Goal: Task Accomplishment & Management: Manage account settings

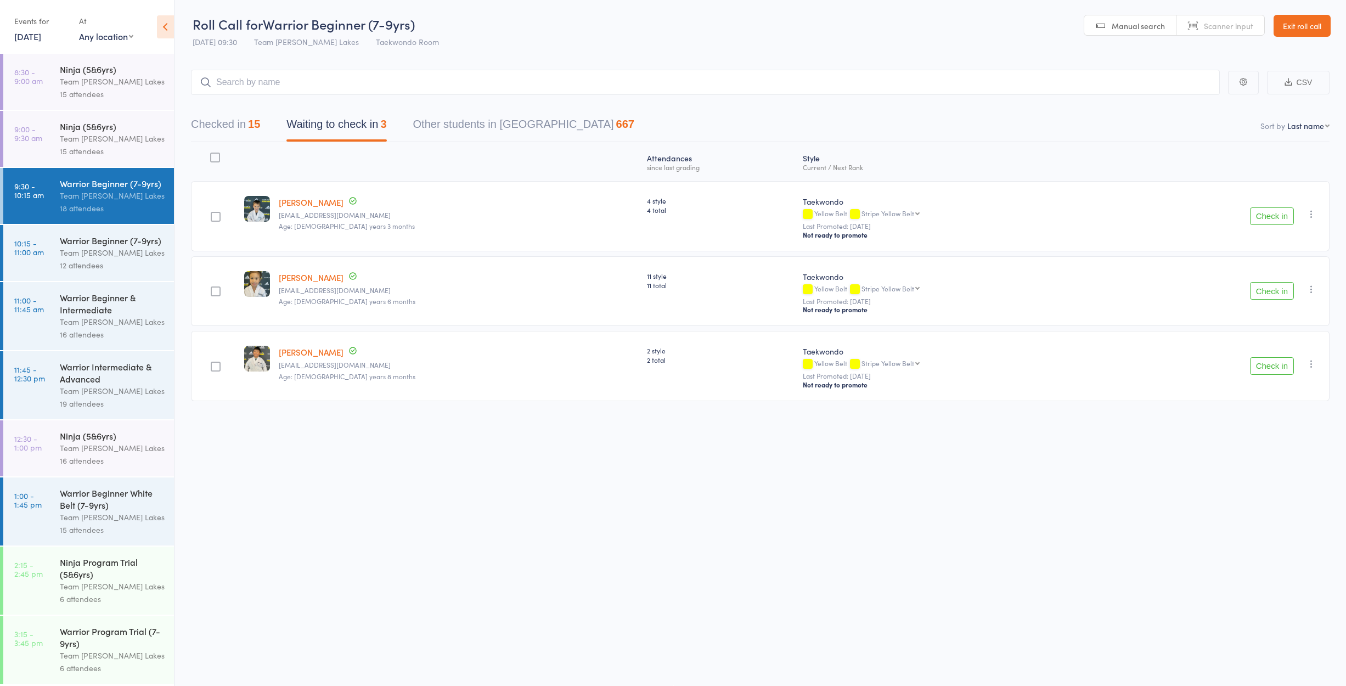
click at [1293, 19] on link "Exit roll call" at bounding box center [1301, 26] width 57 height 22
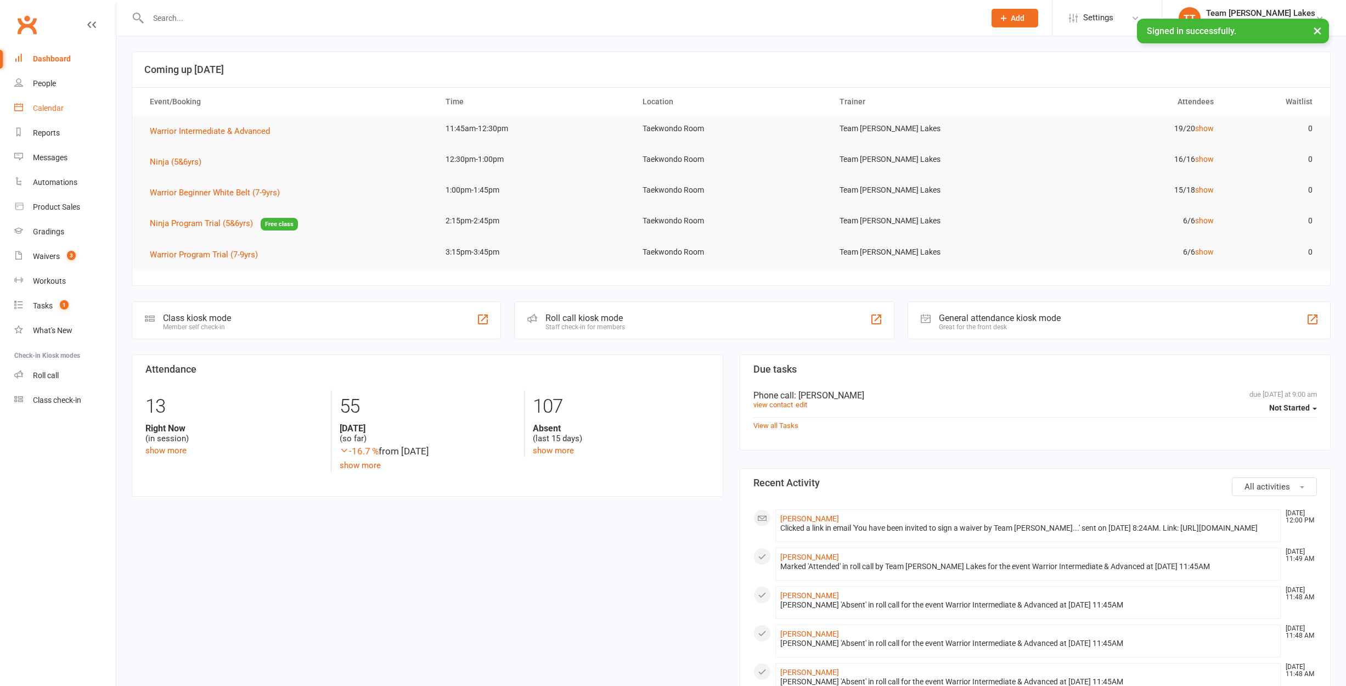
click at [41, 108] on div "Calendar" at bounding box center [48, 108] width 31 height 9
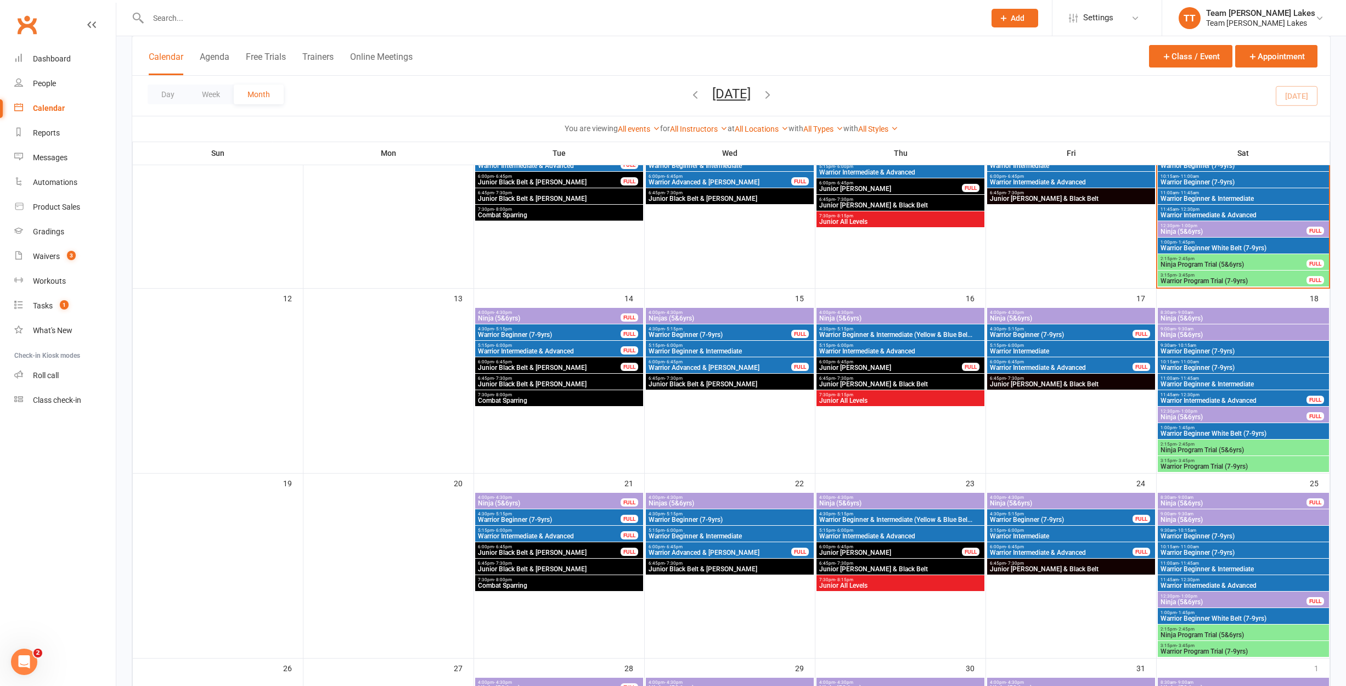
scroll to position [316, 0]
click at [701, 350] on span "Warrior Beginner & Intermediate" at bounding box center [729, 350] width 163 height 7
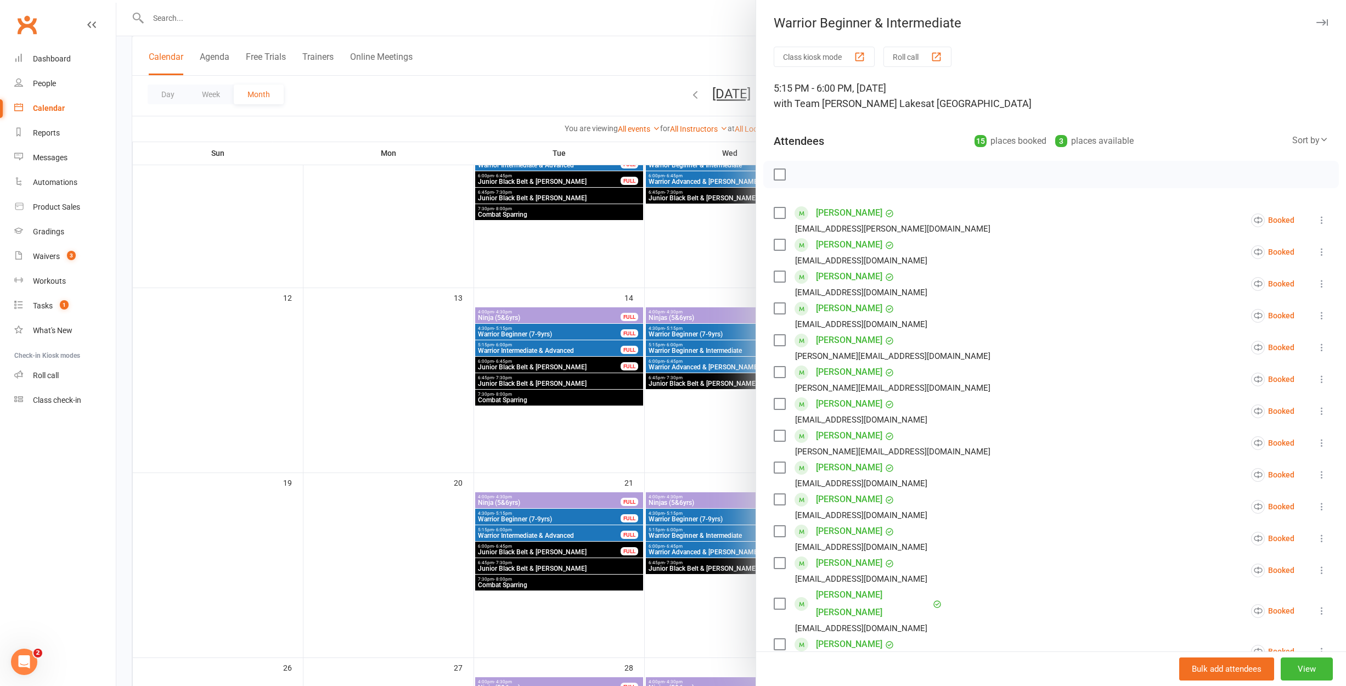
click at [701, 350] on div at bounding box center [730, 343] width 1229 height 686
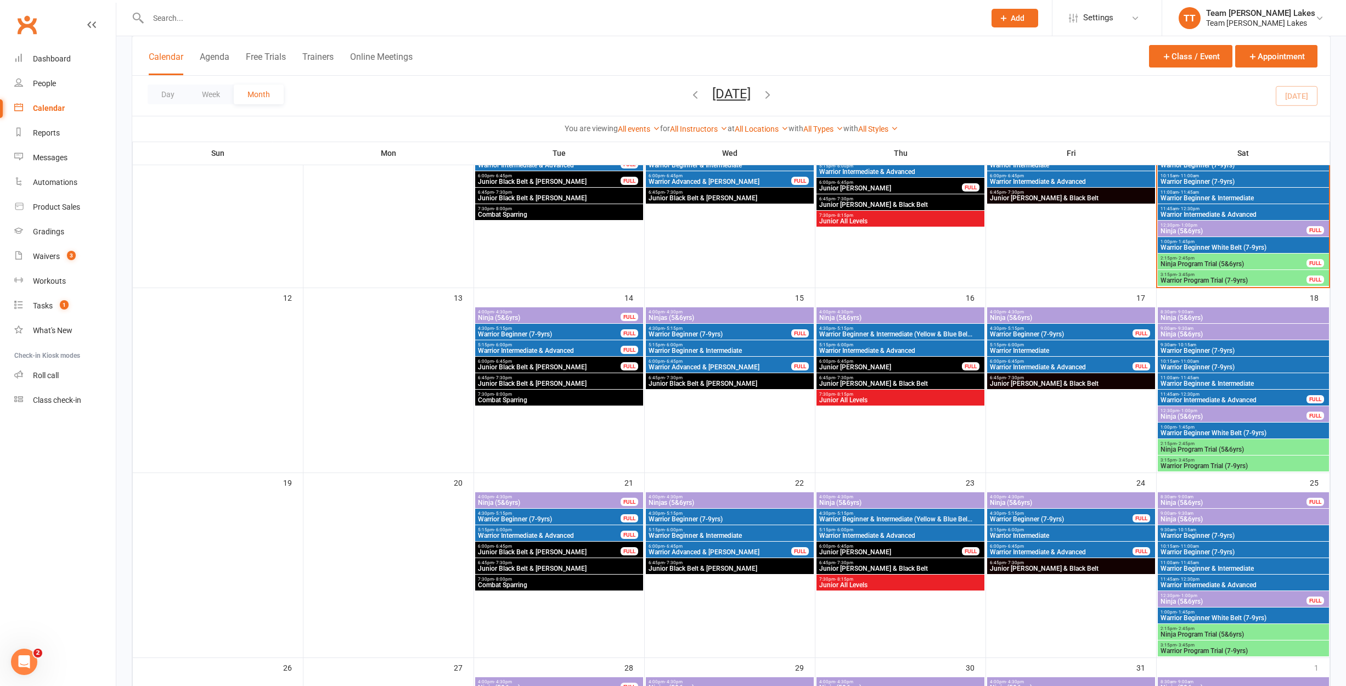
click at [1078, 351] on span "Warrior Intermediate" at bounding box center [1070, 350] width 163 height 7
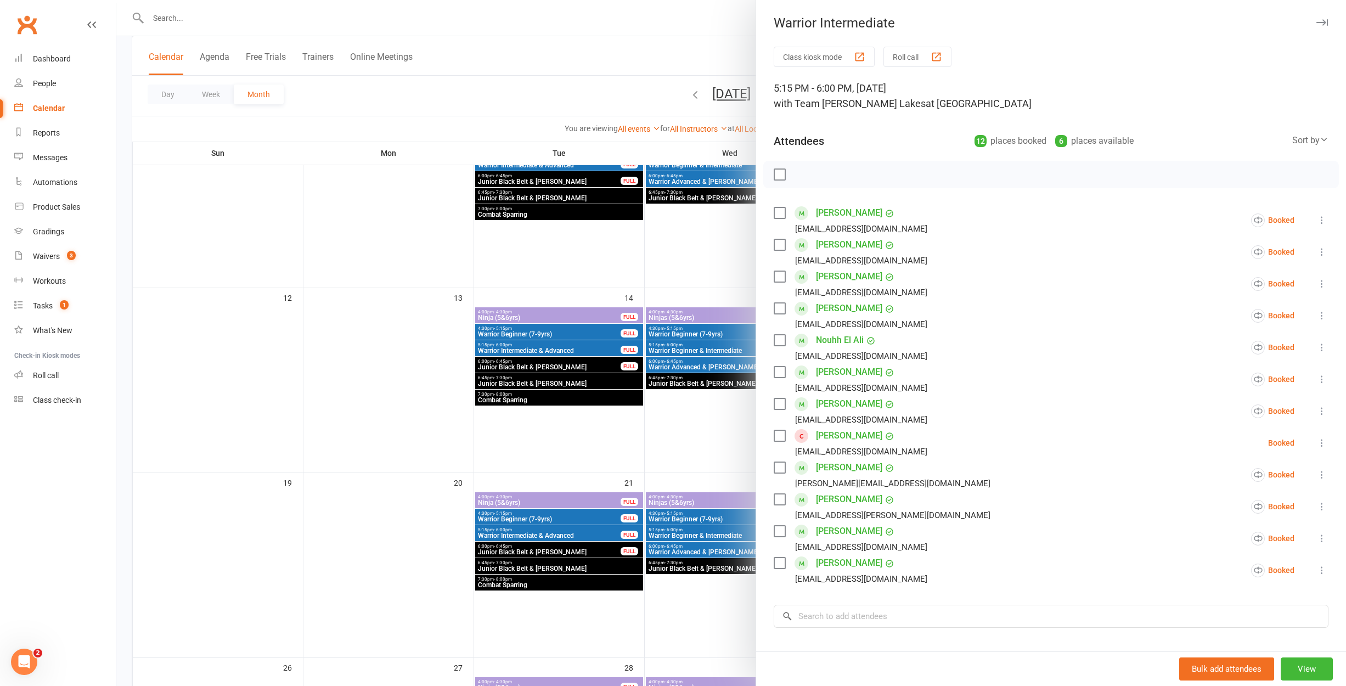
click at [691, 361] on div at bounding box center [730, 343] width 1229 height 686
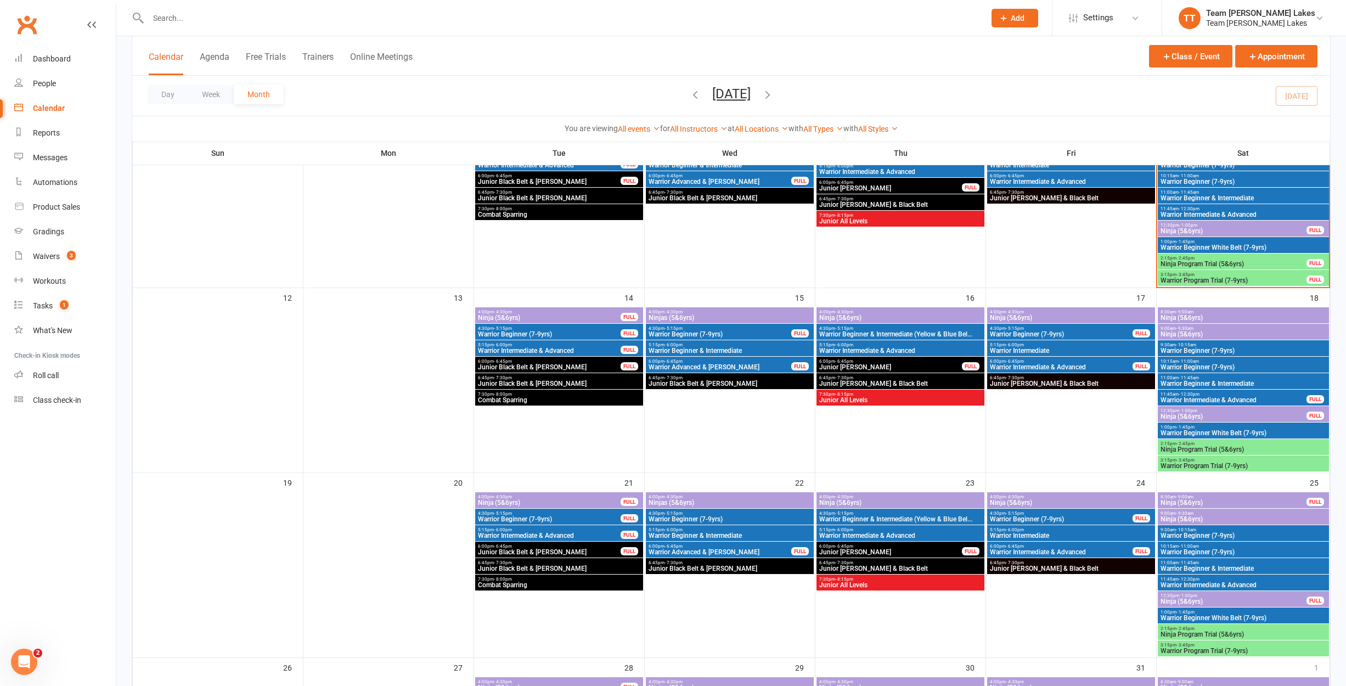
click at [833, 350] on span "Warrior Intermediate & Advanced" at bounding box center [900, 350] width 163 height 7
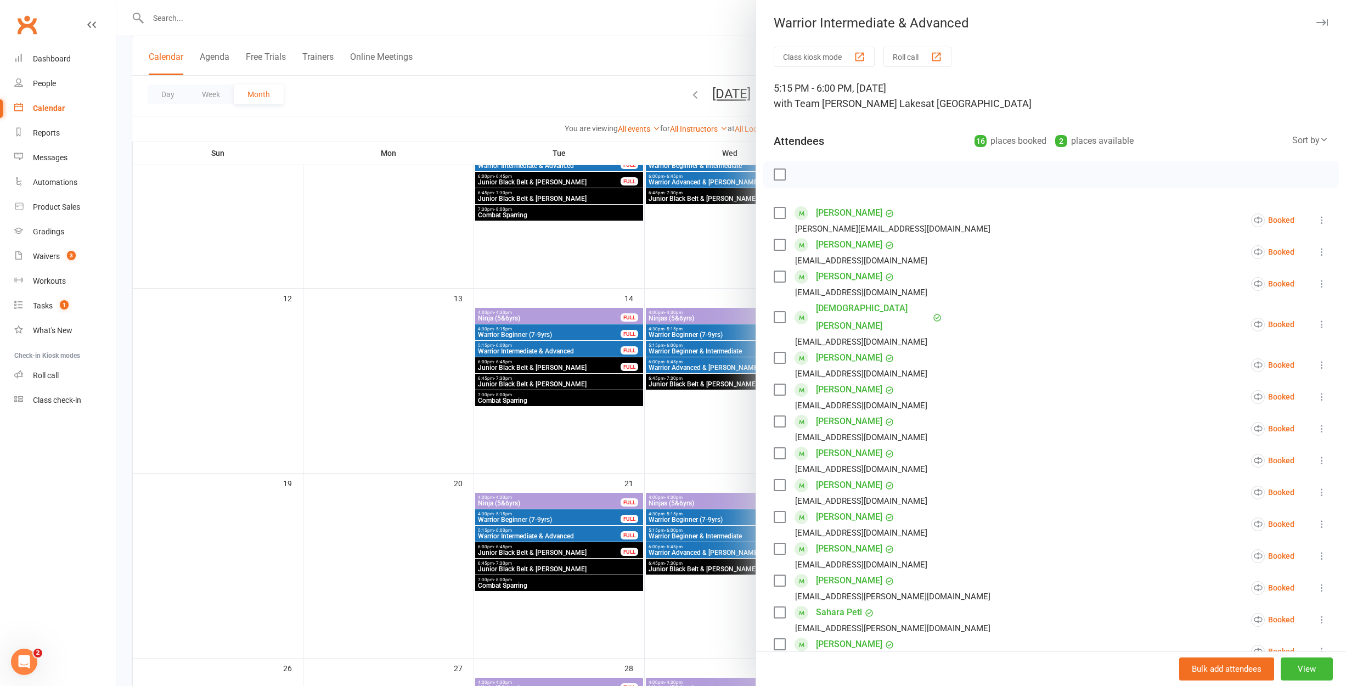
scroll to position [315, 0]
click at [692, 348] on div at bounding box center [730, 343] width 1229 height 686
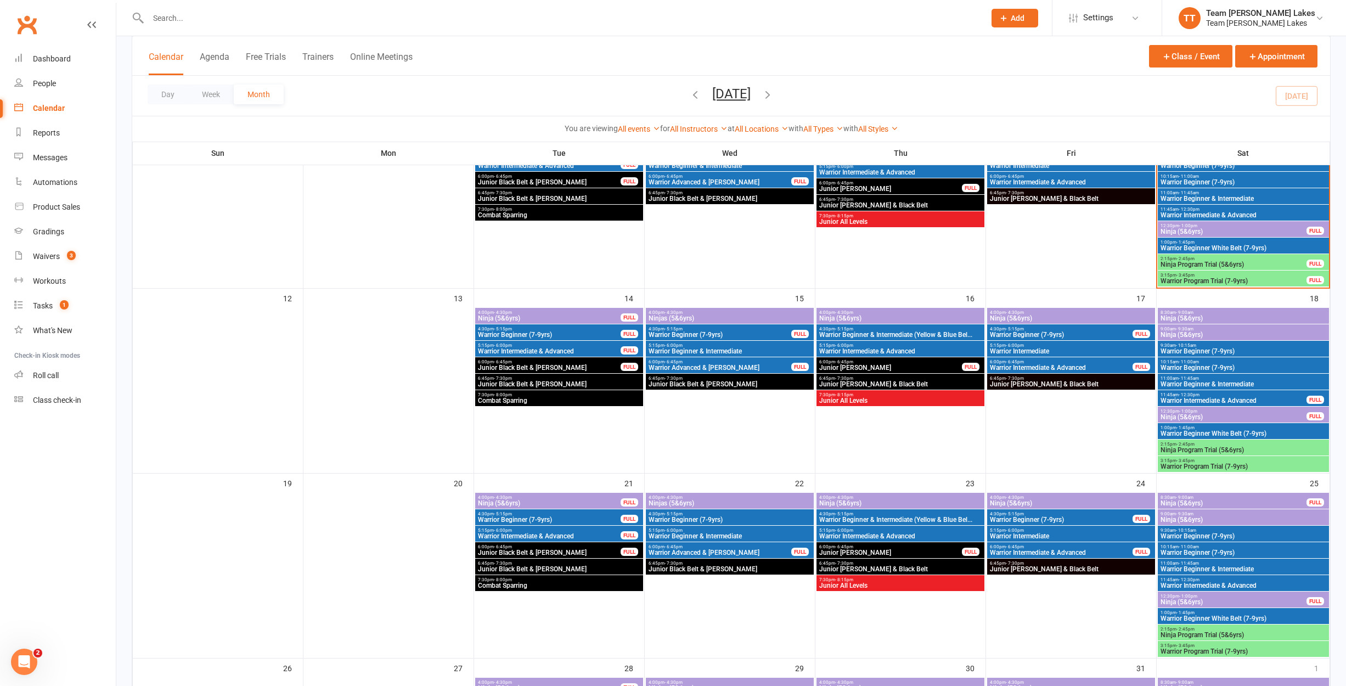
click at [1209, 376] on span "11:00am - 11:45am" at bounding box center [1243, 378] width 167 height 5
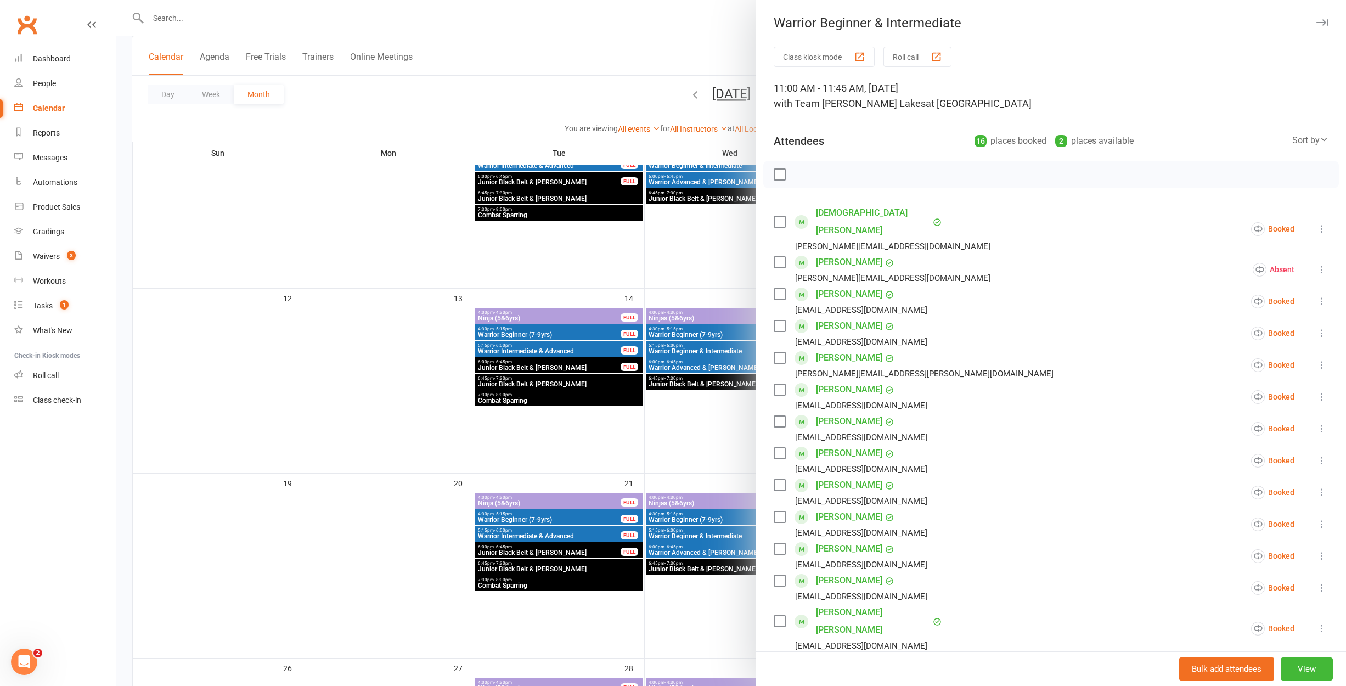
click at [1322, 455] on icon at bounding box center [1321, 460] width 11 height 11
click at [1259, 493] on link "Remove" at bounding box center [1256, 504] width 143 height 22
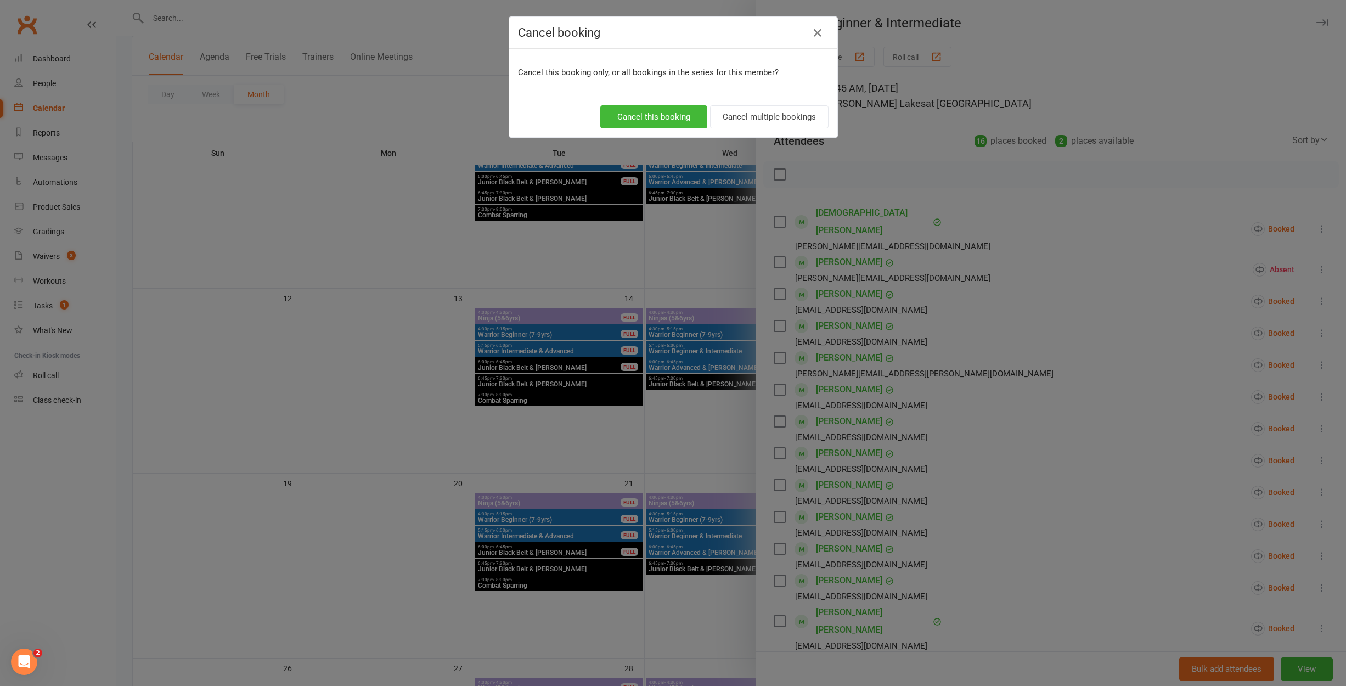
click at [787, 110] on button "Cancel multiple bookings" at bounding box center [769, 116] width 119 height 23
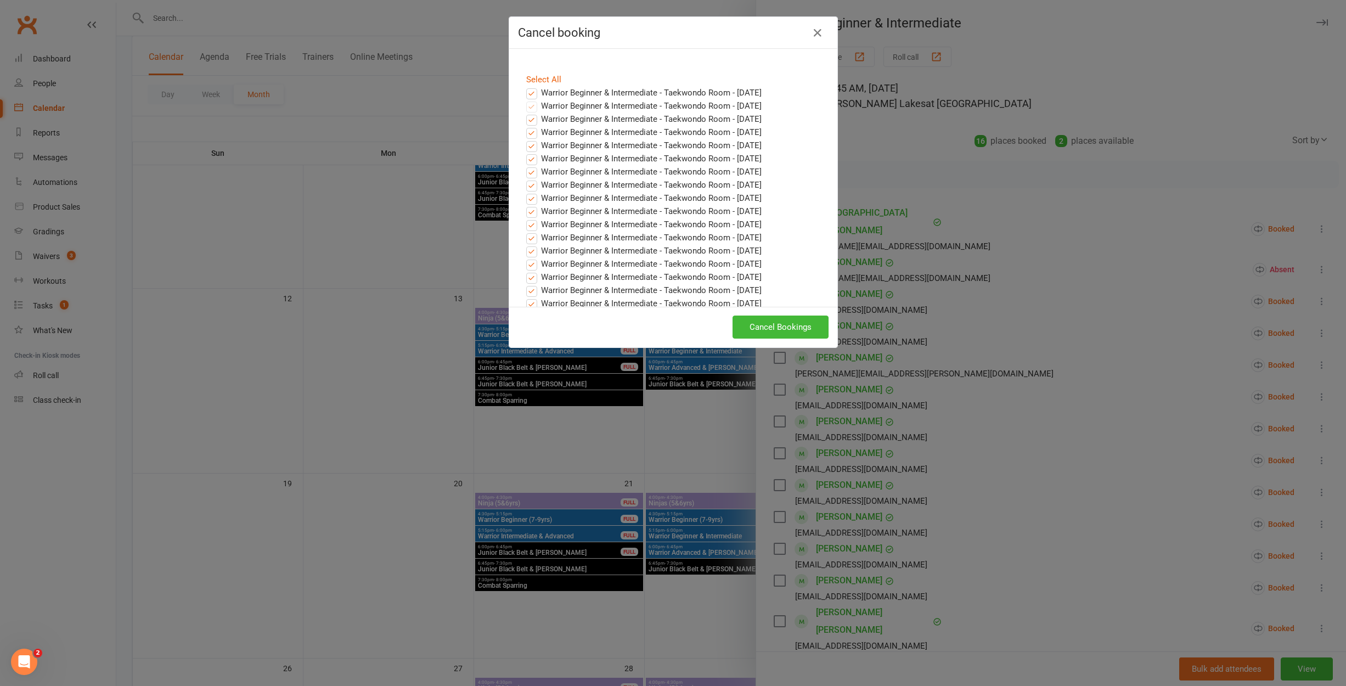
click at [529, 95] on label "Warrior Beginner & Intermediate - Taekwondo Room - [DATE]" at bounding box center [643, 92] width 235 height 13
click at [525, 86] on input "Warrior Beginner & Intermediate - Taekwondo Room - [DATE]" at bounding box center [521, 86] width 7 height 0
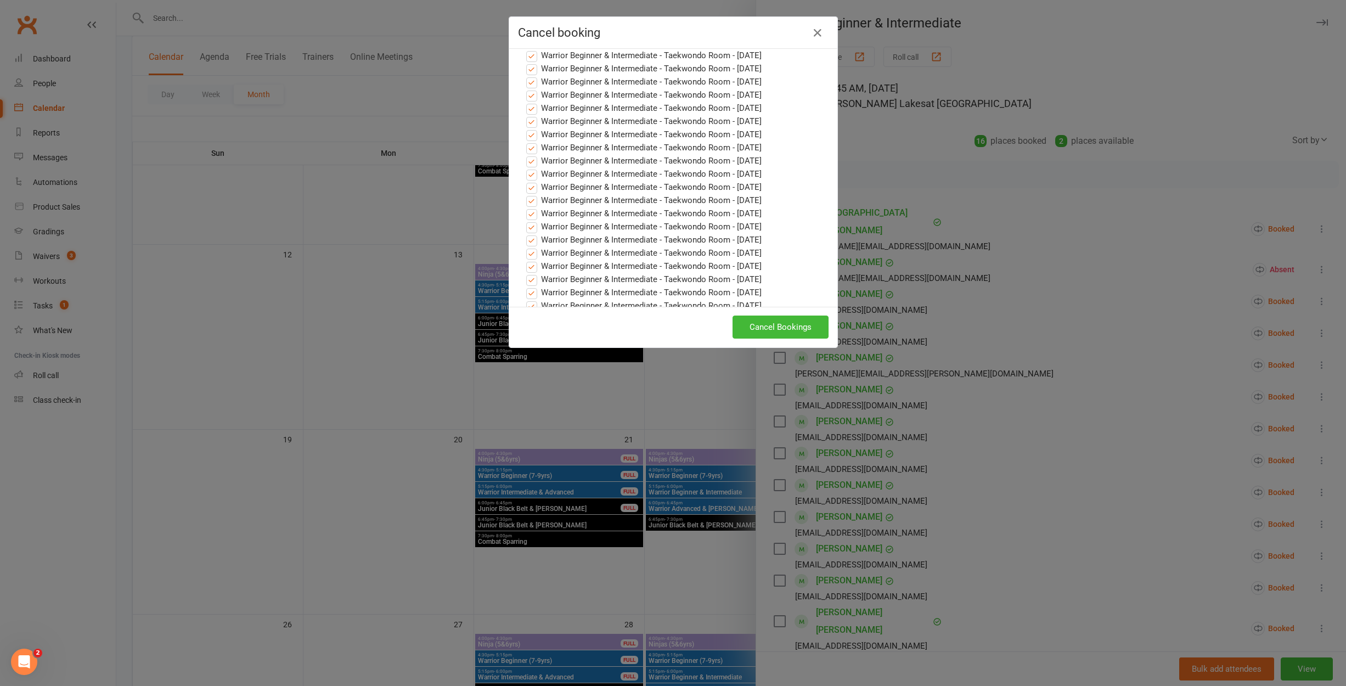
scroll to position [206, 0]
click at [766, 323] on button "Cancel Bookings" at bounding box center [780, 326] width 96 height 23
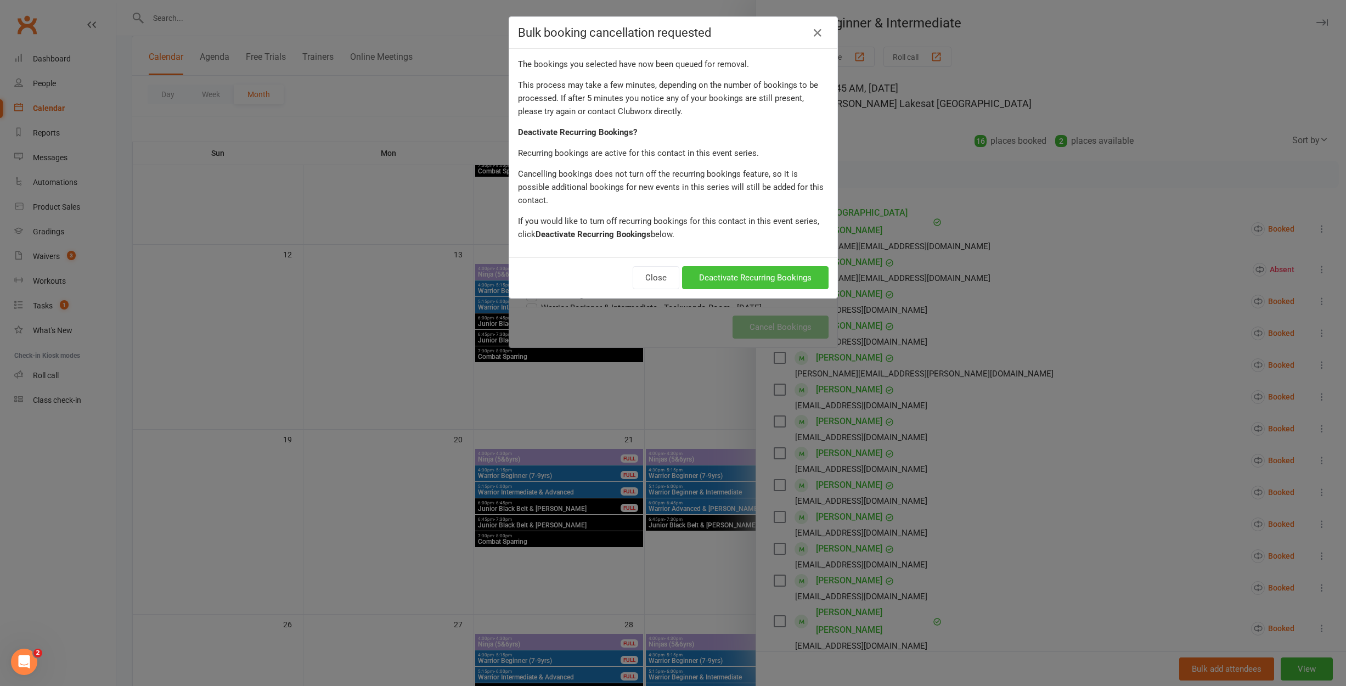
click at [802, 266] on button "Deactivate Recurring Bookings" at bounding box center [755, 277] width 146 height 23
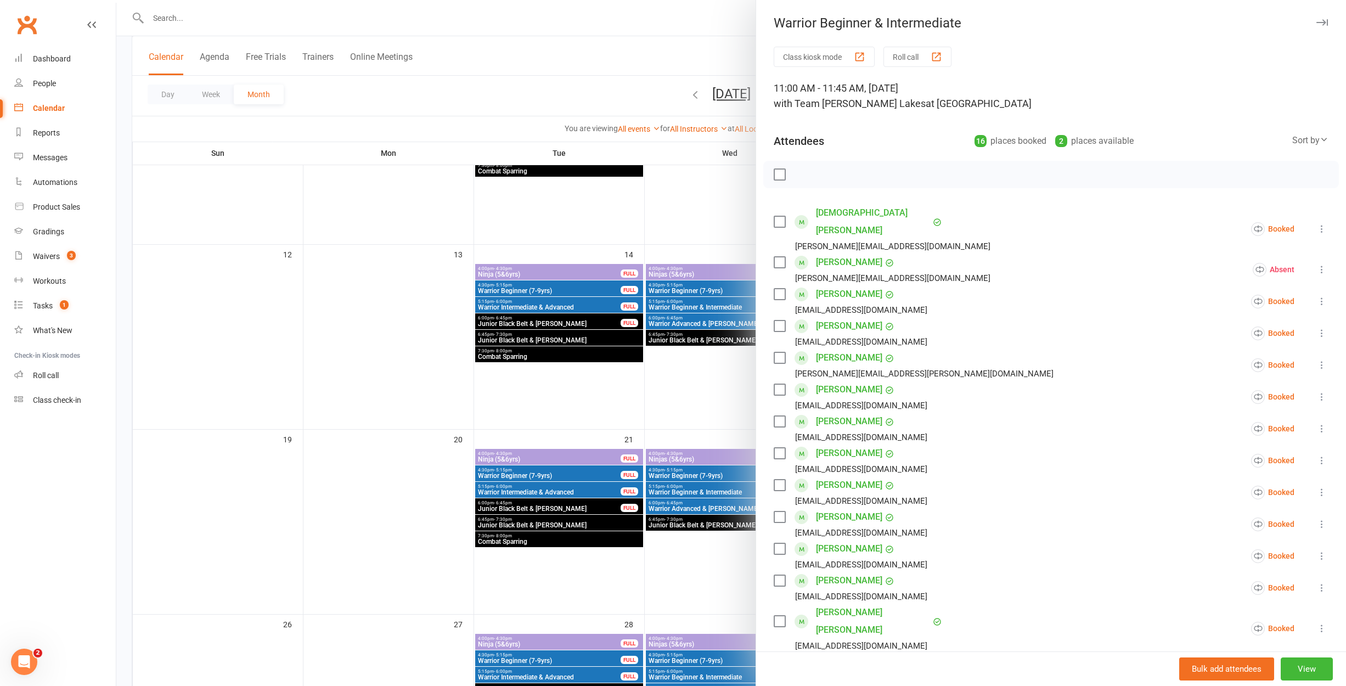
click at [670, 349] on div at bounding box center [730, 343] width 1229 height 686
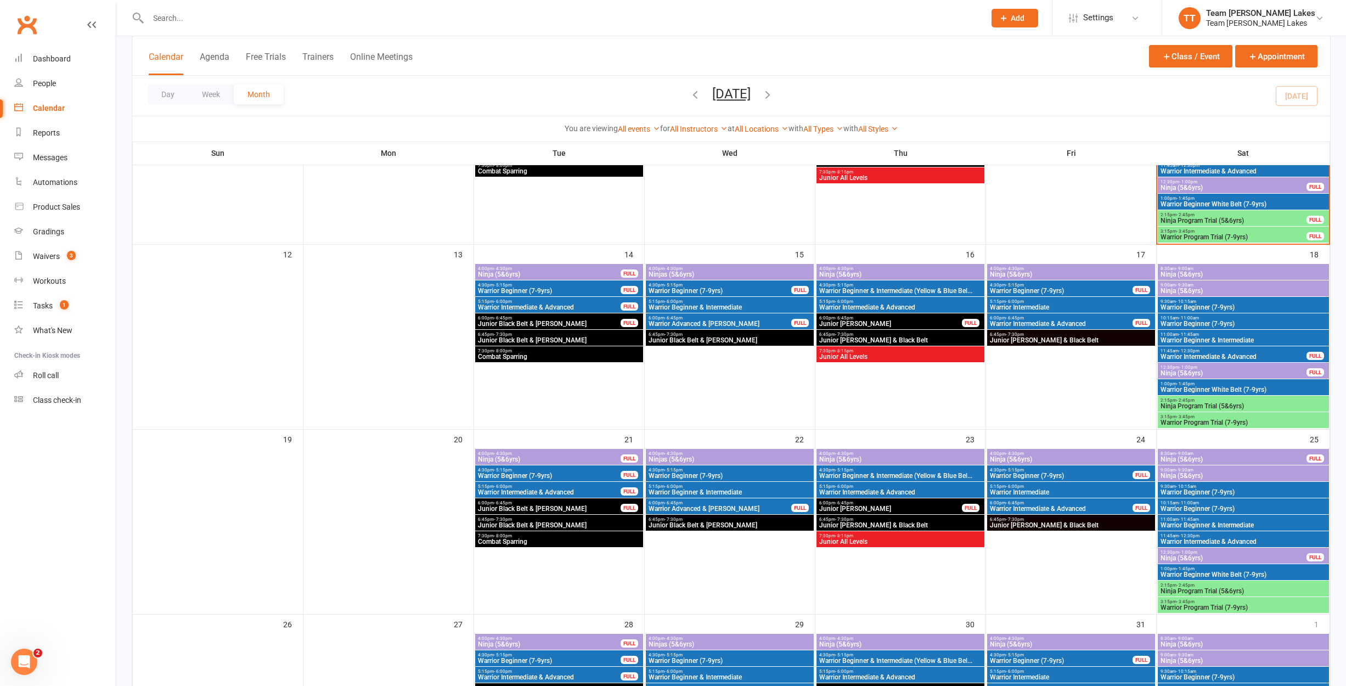
click at [920, 305] on span "Warrior Intermediate & Advanced" at bounding box center [900, 307] width 163 height 7
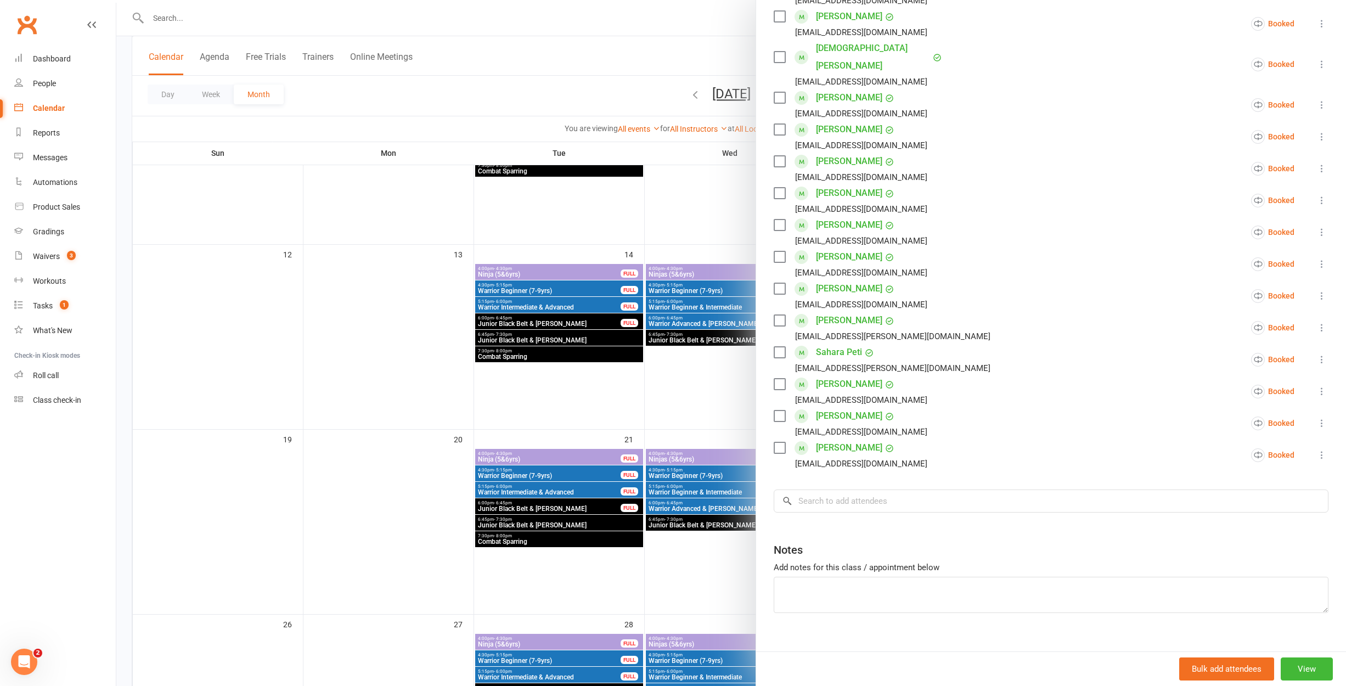
scroll to position [260, 0]
click at [893, 490] on input "search" at bounding box center [1051, 501] width 555 height 23
type input "Amira"
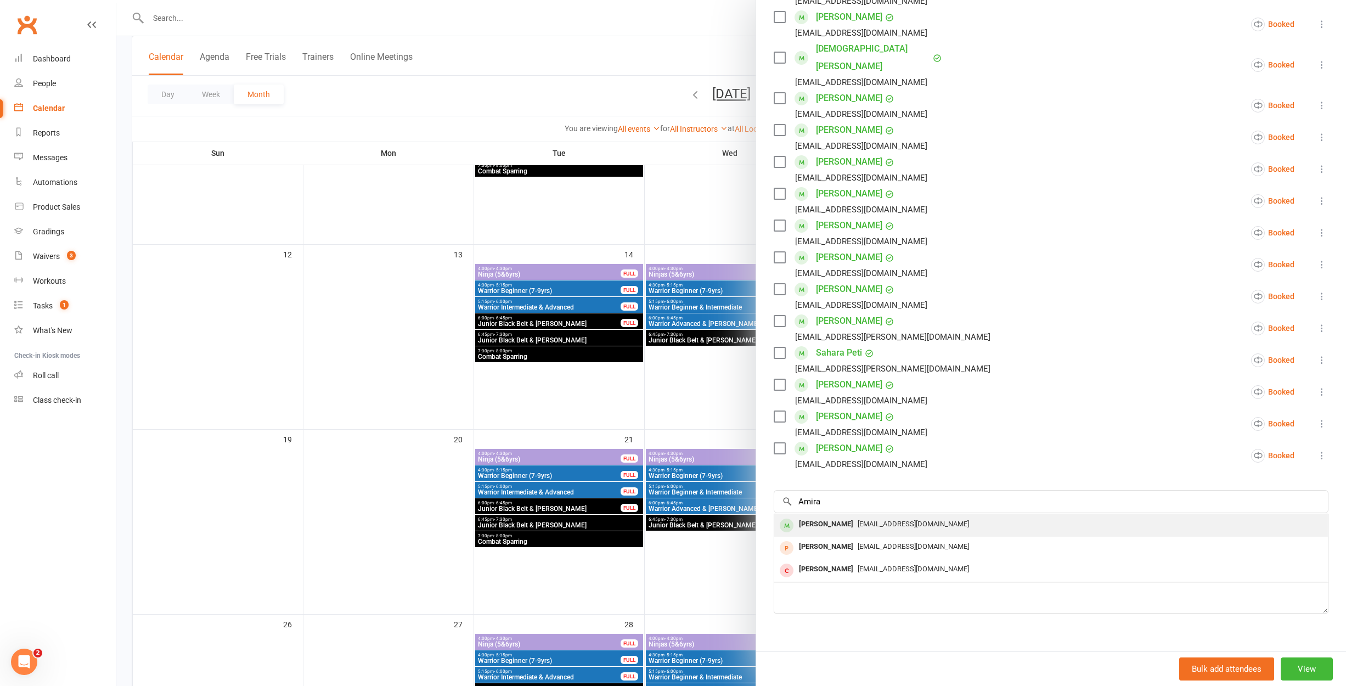
drag, startPoint x: 893, startPoint y: 484, endPoint x: 837, endPoint y: 507, distance: 61.2
click at [837, 516] on div "[PERSON_NAME]" at bounding box center [825, 524] width 63 height 16
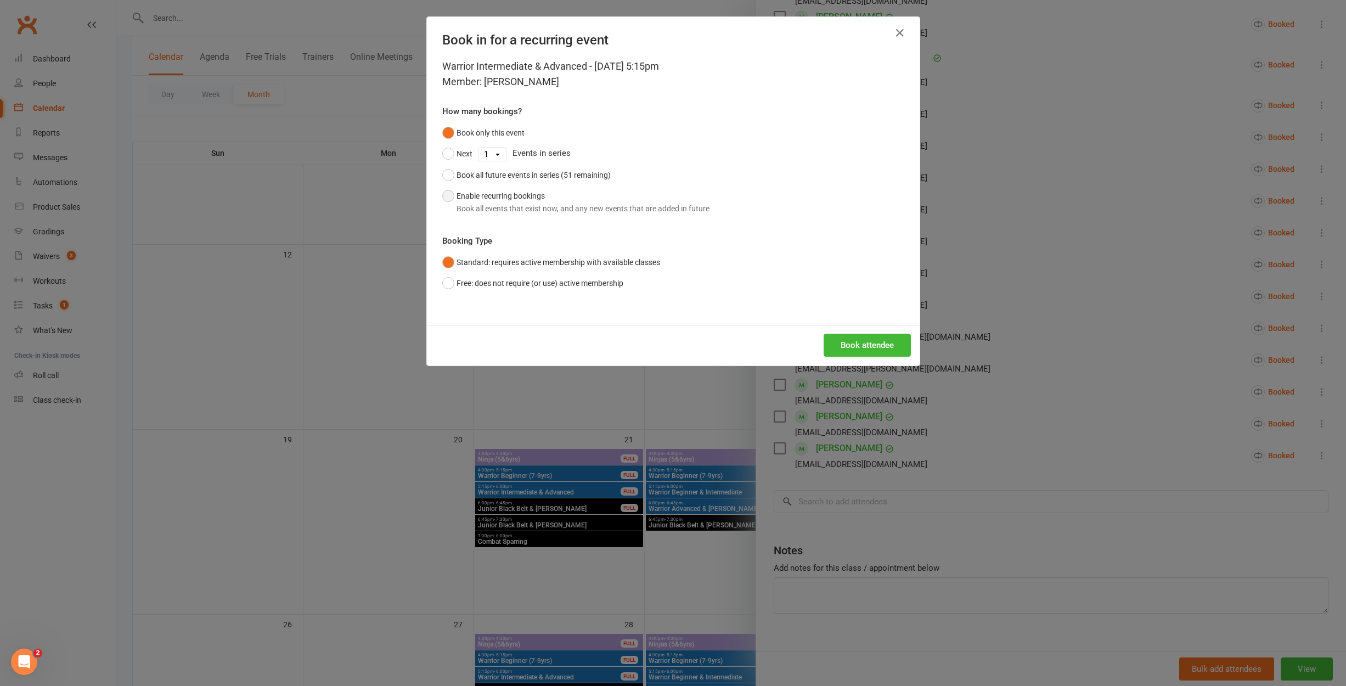
click at [477, 192] on button "Enable recurring bookings Book all events that exist now, and any new events th…" at bounding box center [575, 201] width 267 height 33
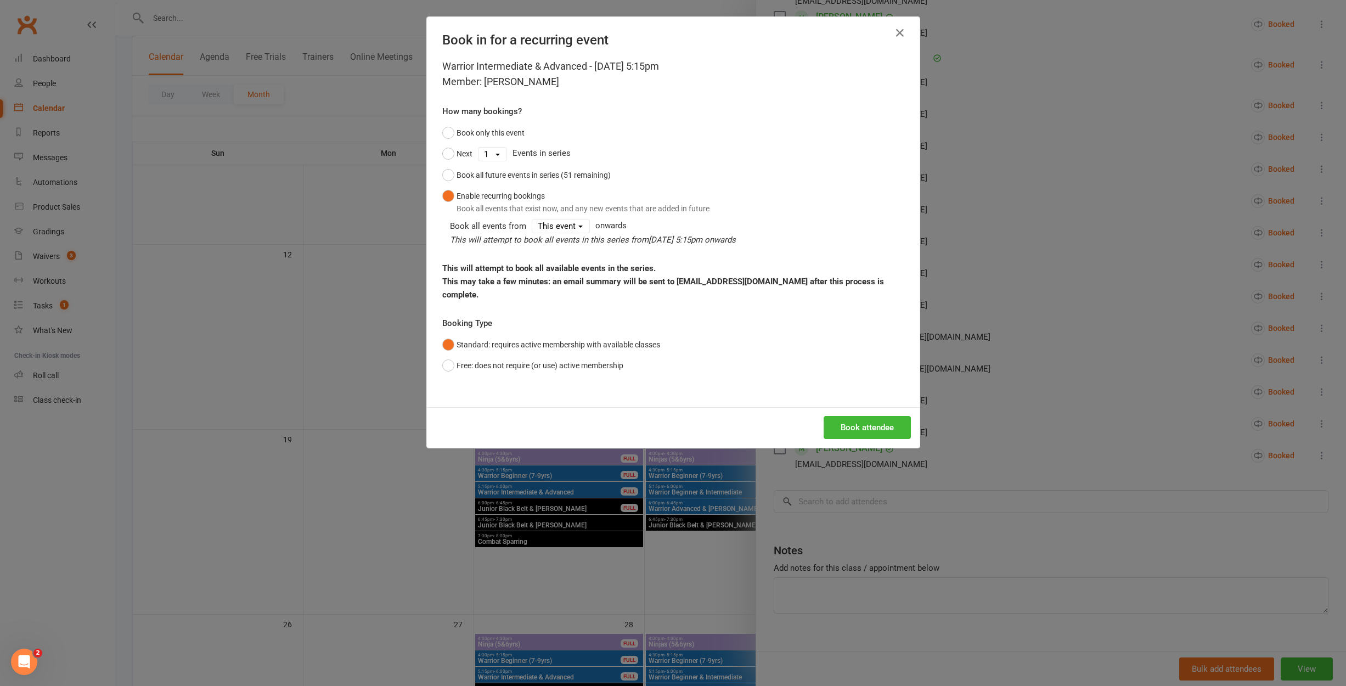
click at [840, 435] on button "Book attendee" at bounding box center [867, 427] width 87 height 23
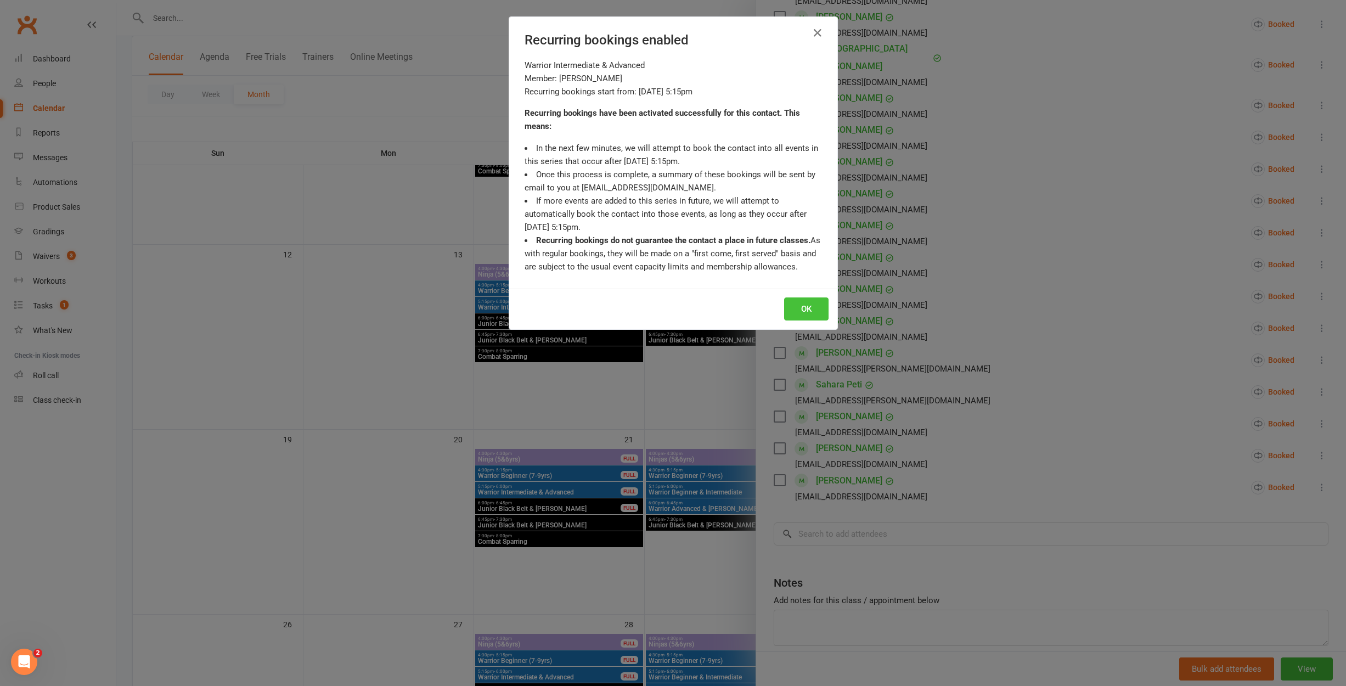
drag, startPoint x: 804, startPoint y: 307, endPoint x: 796, endPoint y: 308, distance: 8.3
click at [804, 307] on button "OK" at bounding box center [806, 308] width 44 height 23
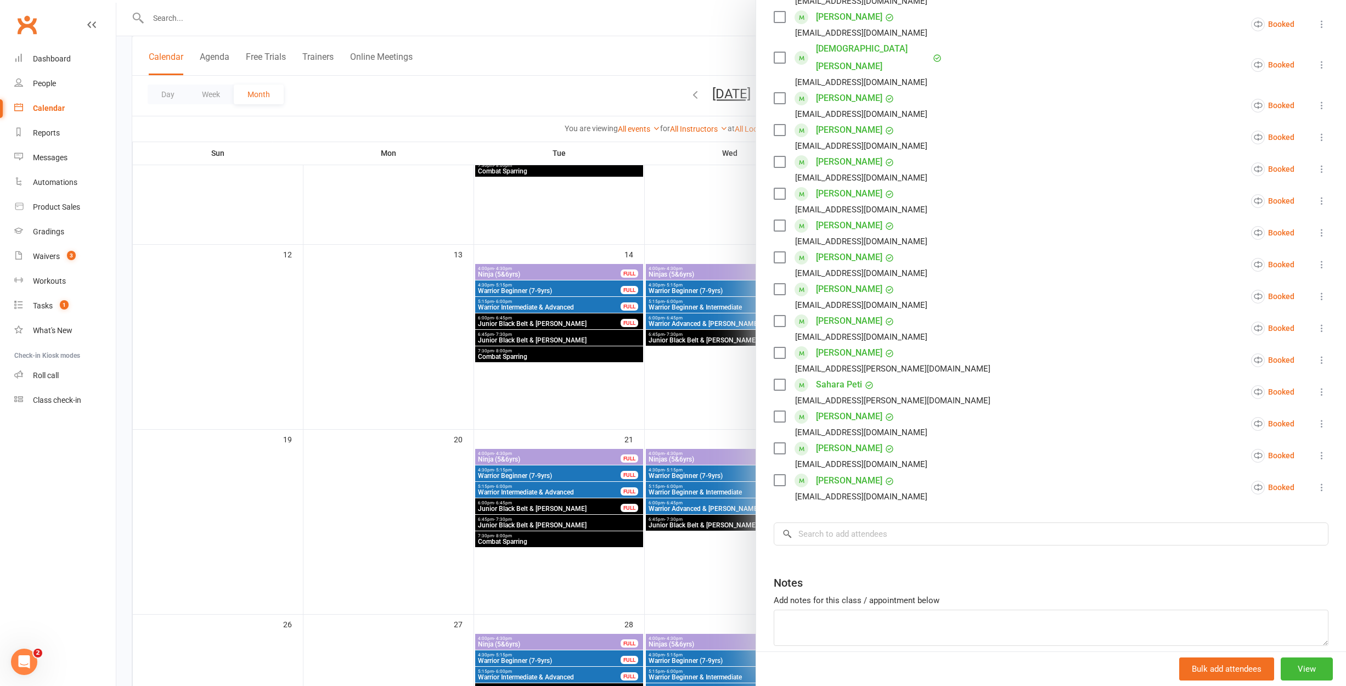
drag, startPoint x: 652, startPoint y: 341, endPoint x: 670, endPoint y: 334, distance: 19.7
click at [658, 339] on div at bounding box center [730, 343] width 1229 height 686
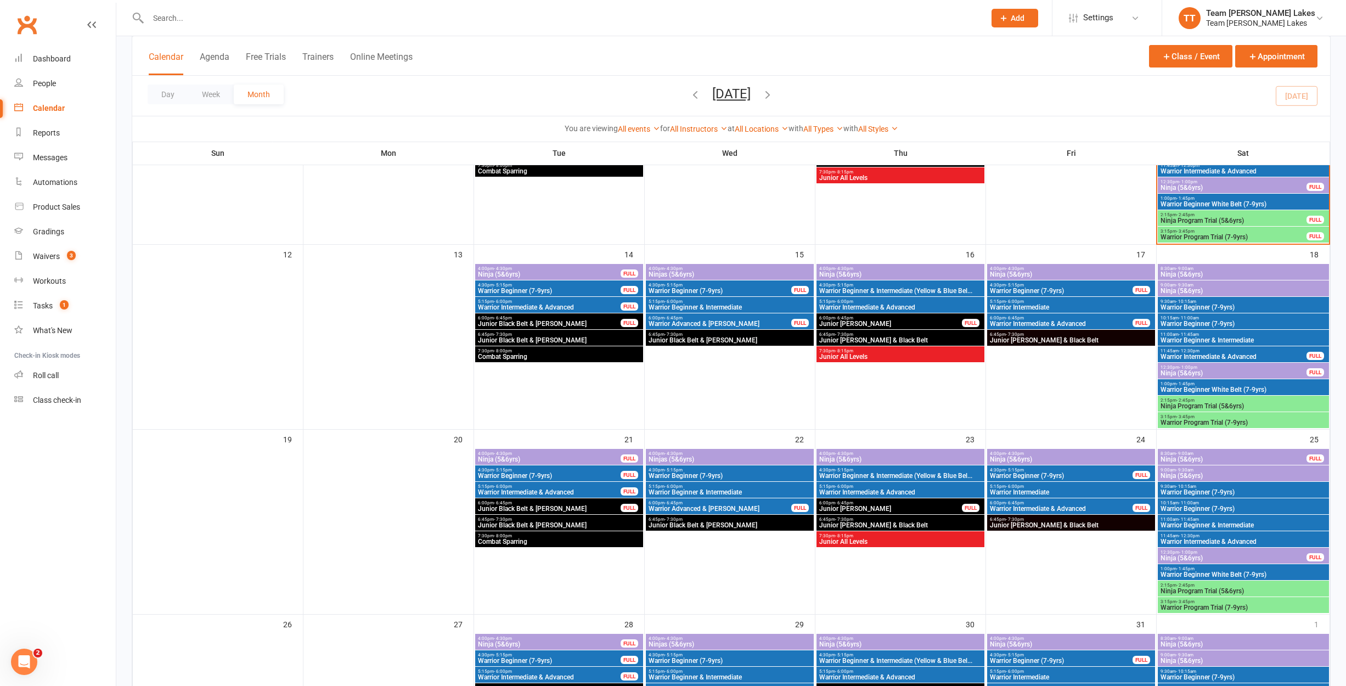
click at [1201, 351] on span "11:45am - 12:30pm" at bounding box center [1233, 350] width 147 height 5
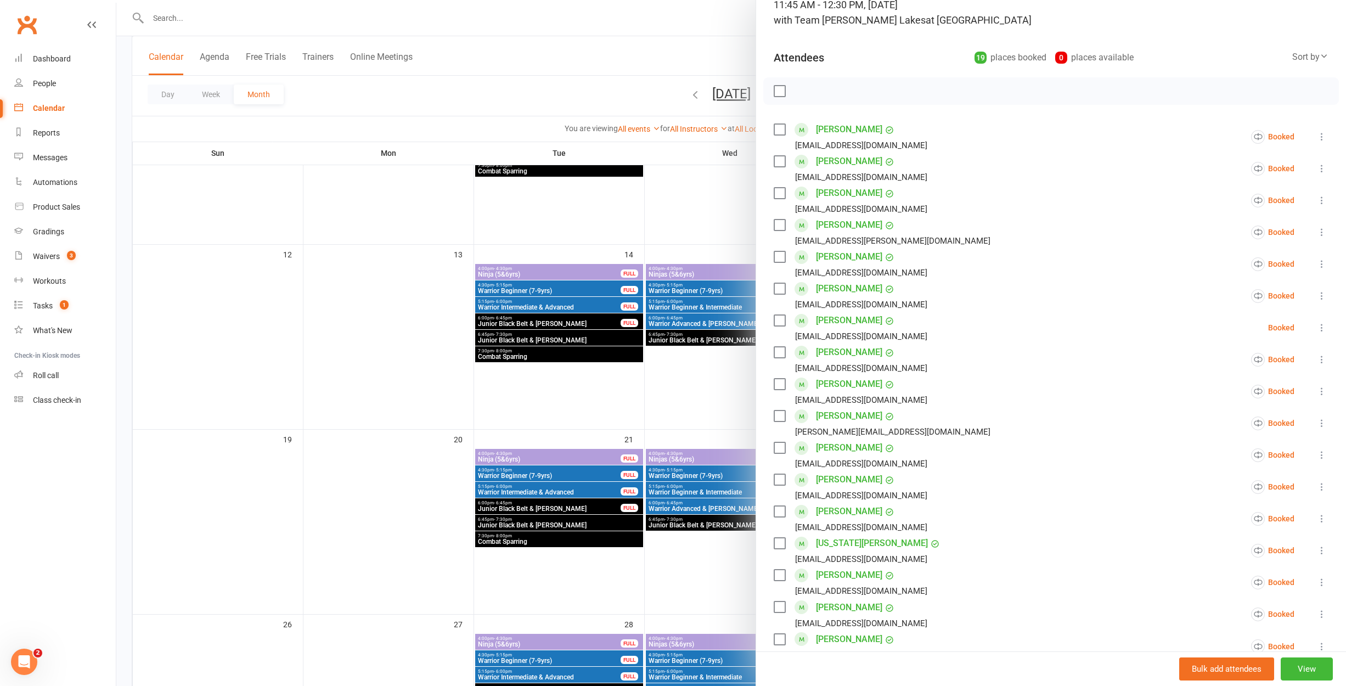
scroll to position [105, 0]
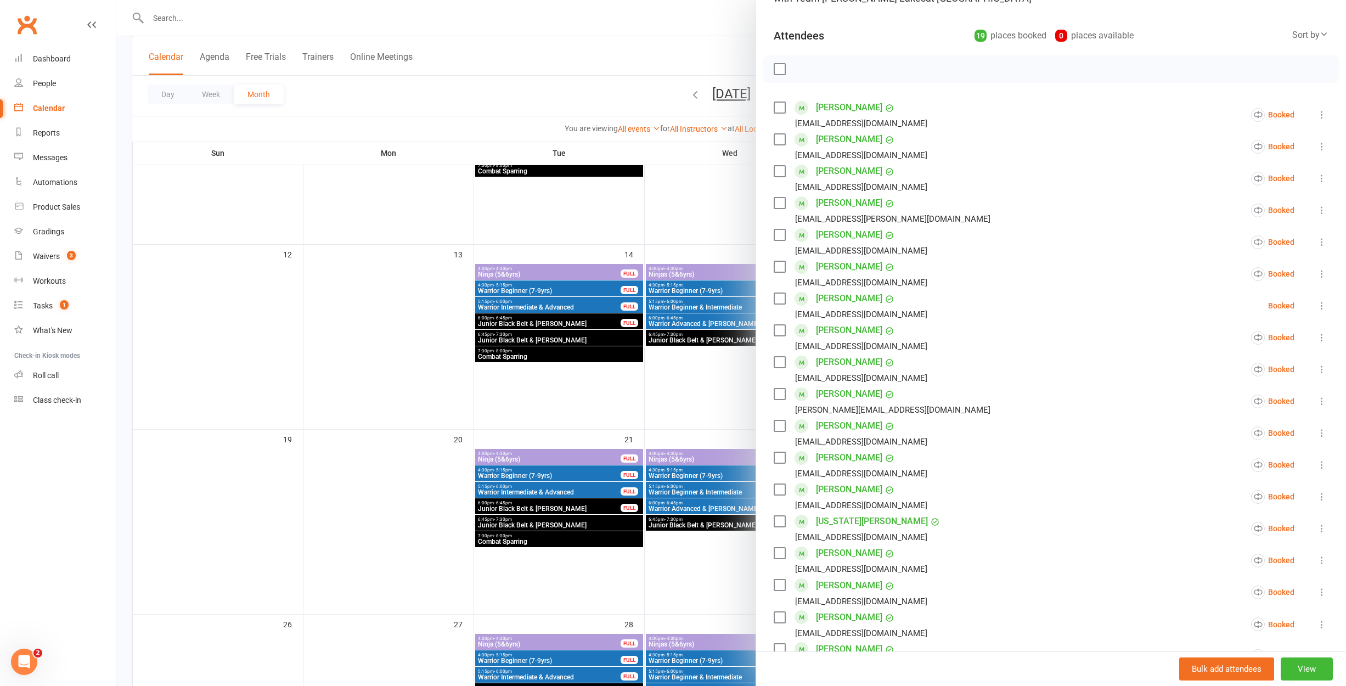
click at [1324, 272] on icon at bounding box center [1321, 273] width 11 height 11
click at [1264, 312] on link "Remove" at bounding box center [1256, 317] width 143 height 22
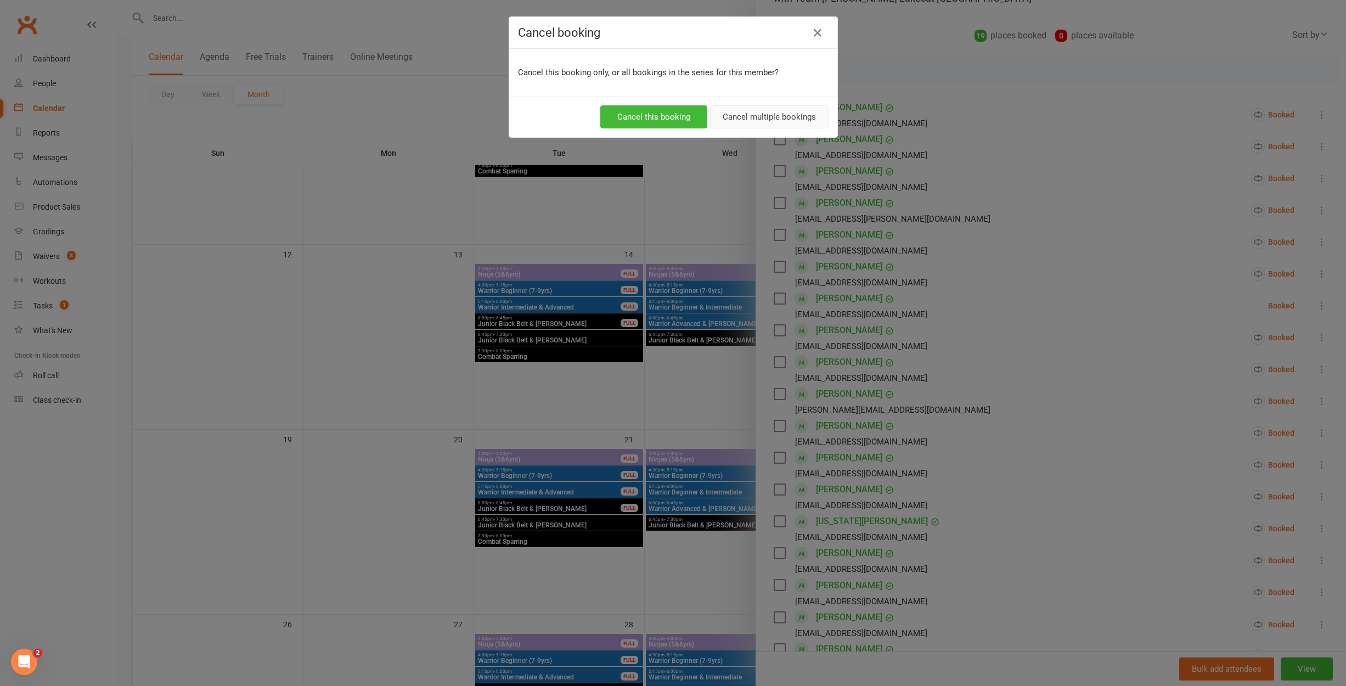
click at [775, 111] on button "Cancel multiple bookings" at bounding box center [769, 116] width 119 height 23
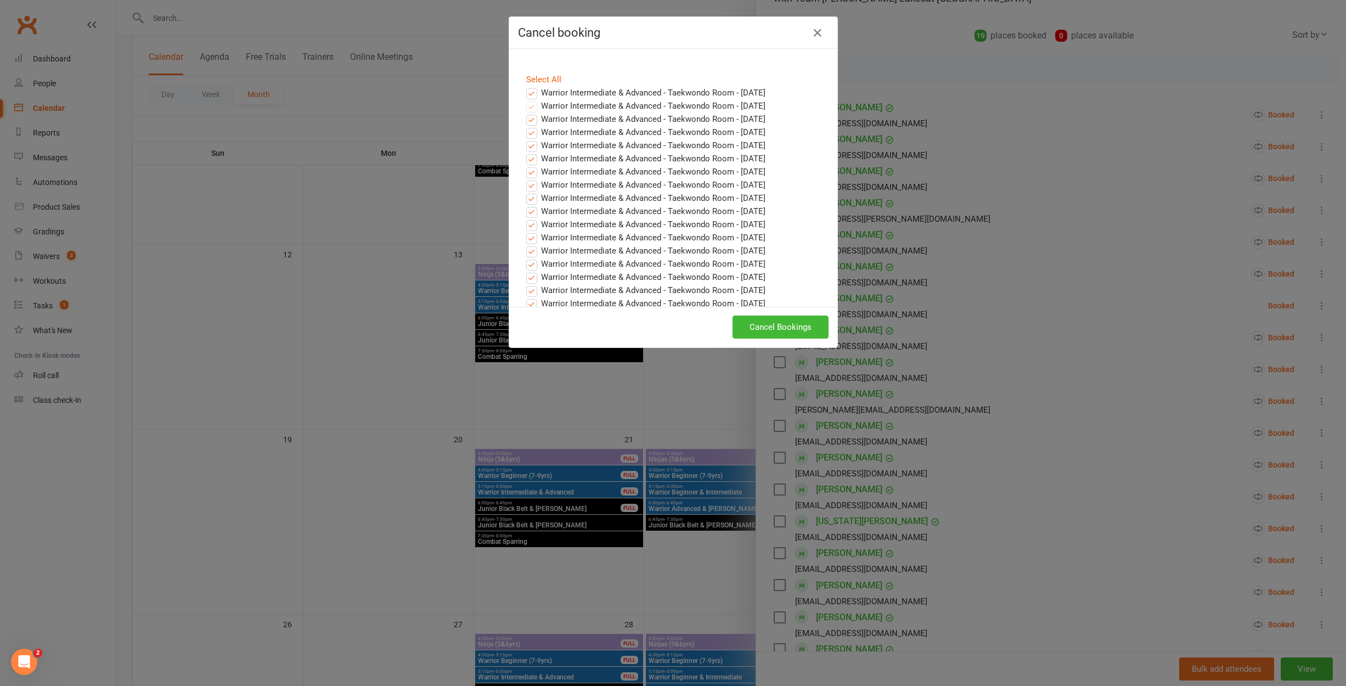
click at [533, 94] on label "Warrior Intermediate & Advanced - Taekwondo Room - [DATE]" at bounding box center [645, 92] width 239 height 13
click at [525, 86] on input "Warrior Intermediate & Advanced - Taekwondo Room - [DATE]" at bounding box center [521, 86] width 7 height 0
click at [782, 330] on button "Cancel Bookings" at bounding box center [780, 326] width 96 height 23
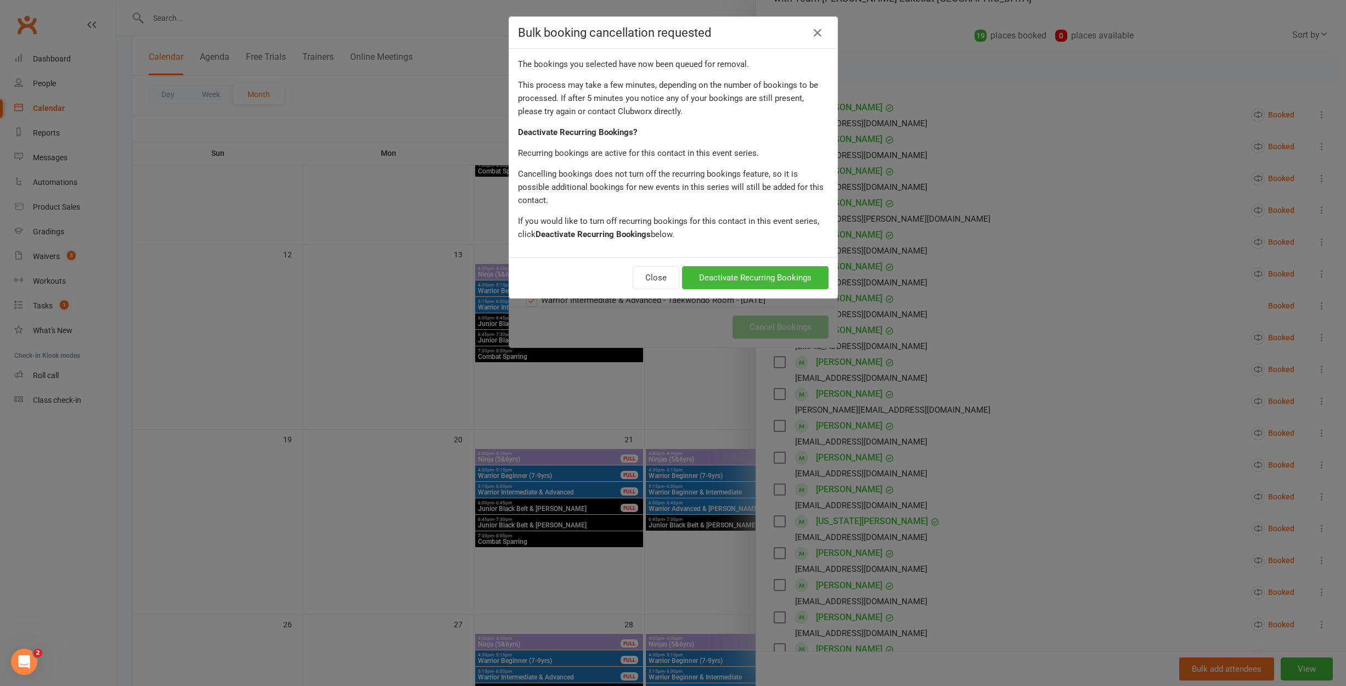
click at [758, 267] on button "Deactivate Recurring Bookings" at bounding box center [755, 277] width 146 height 23
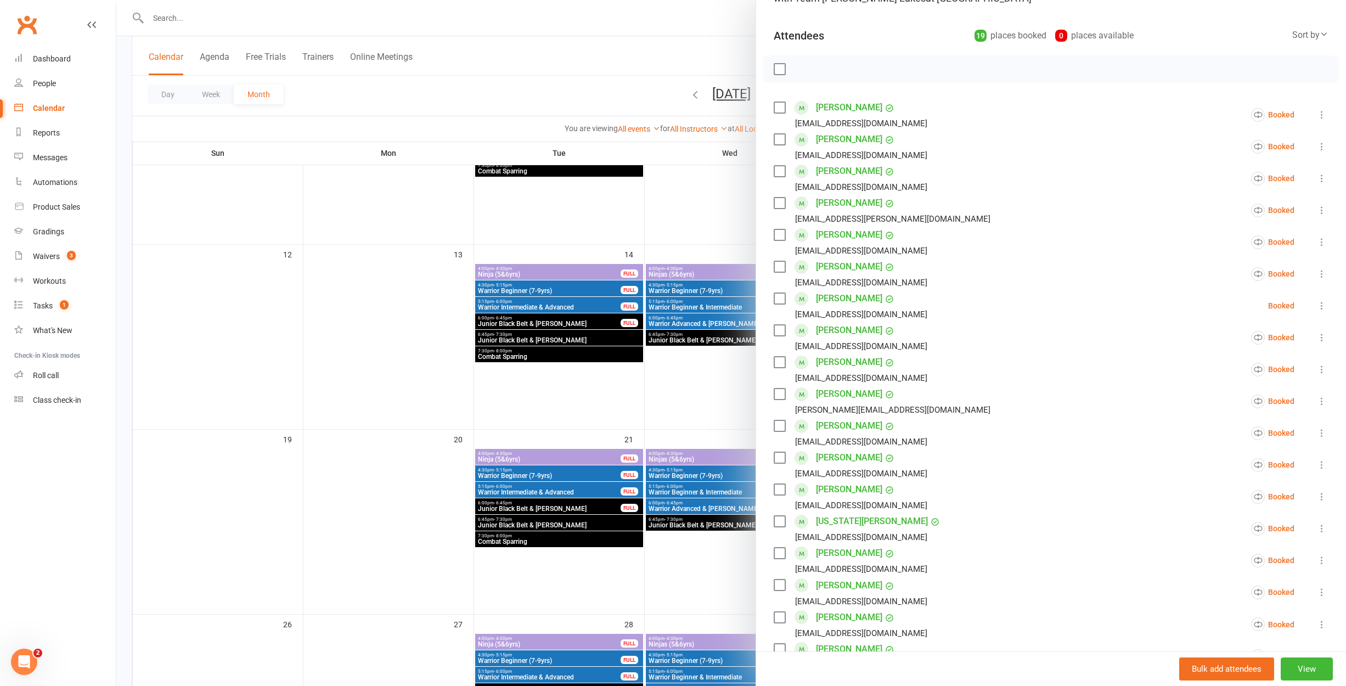
click at [705, 352] on div at bounding box center [730, 343] width 1229 height 686
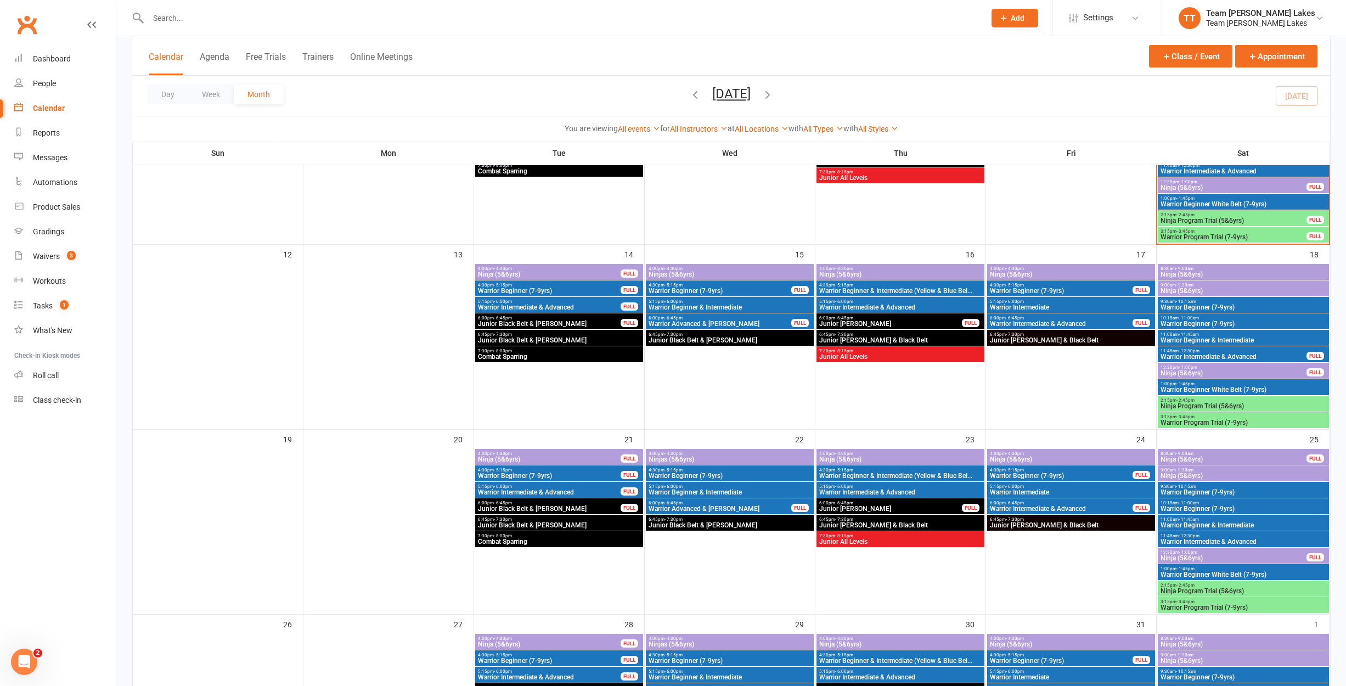
click at [1023, 301] on span "5:15pm - 6:00pm" at bounding box center [1070, 301] width 163 height 5
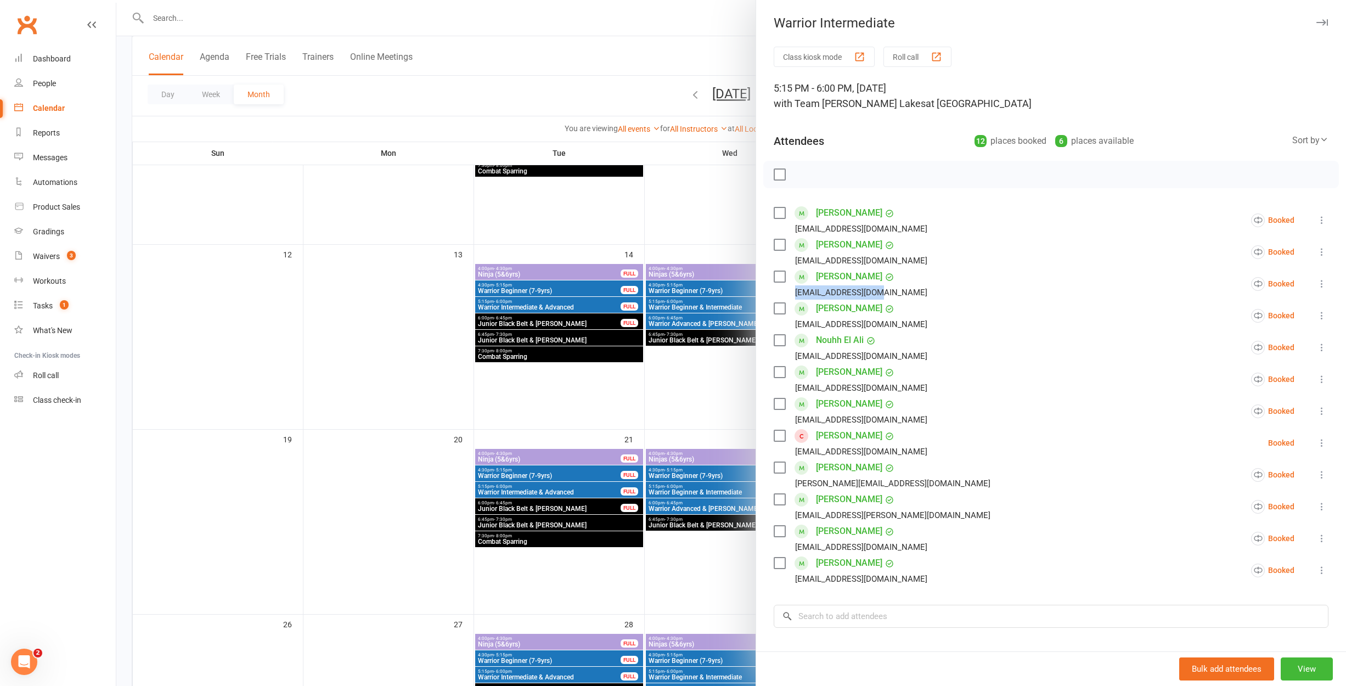
click at [758, 296] on div "Class kiosk mode Roll call 5:15 PM - 6:00 PM, [DATE] with Team [PERSON_NAME] La…" at bounding box center [1051, 415] width 590 height 736
click at [721, 299] on div at bounding box center [730, 343] width 1229 height 686
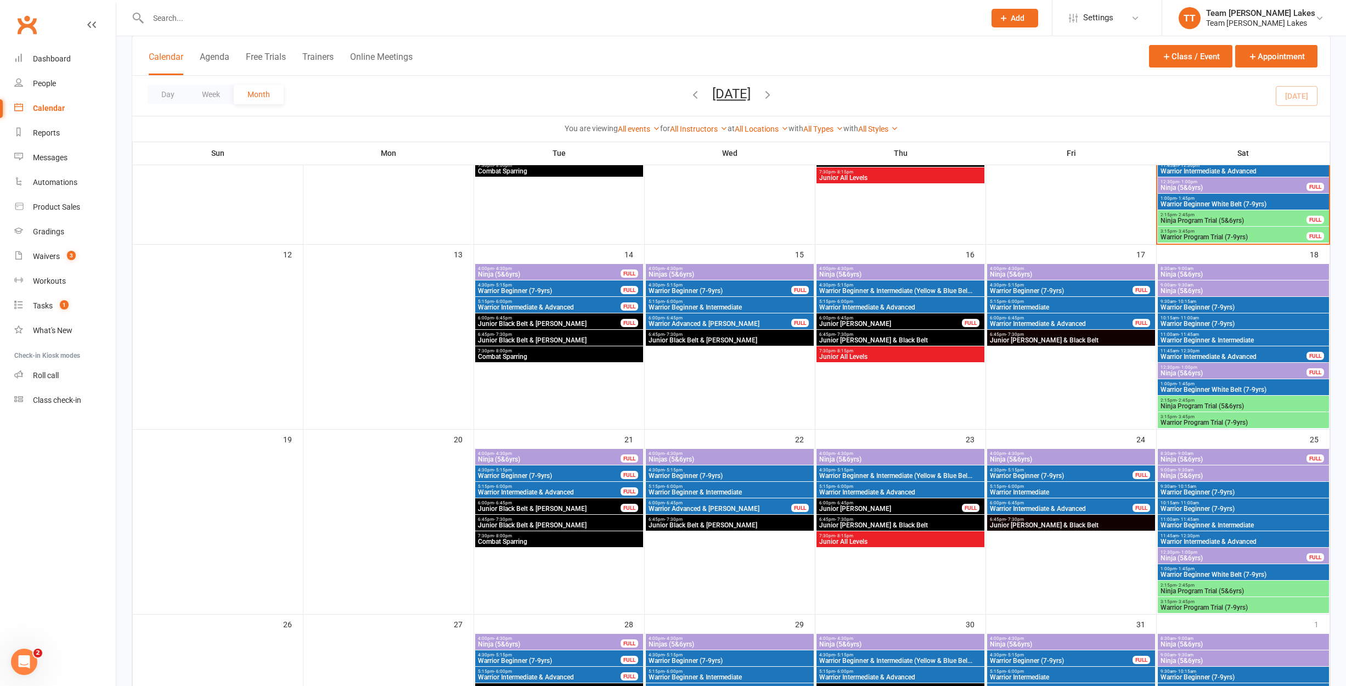
click at [877, 302] on span "5:15pm - 6:00pm" at bounding box center [900, 301] width 163 height 5
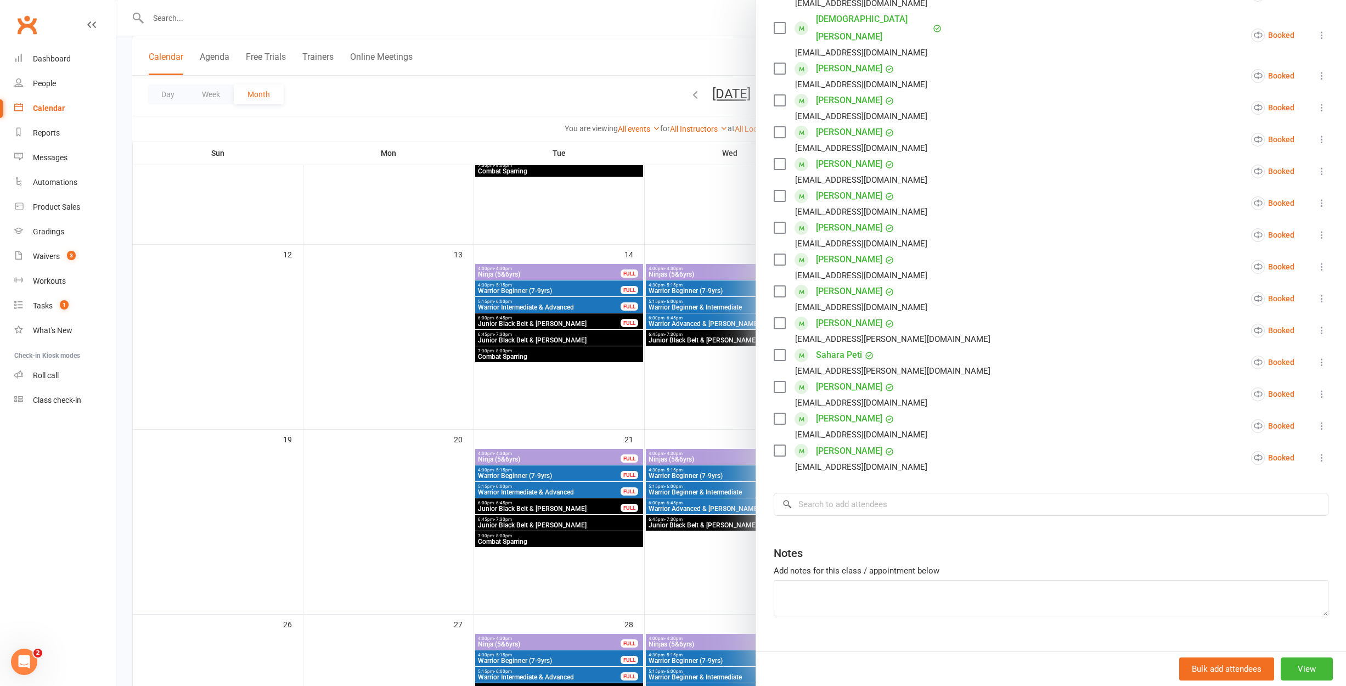
scroll to position [378, 0]
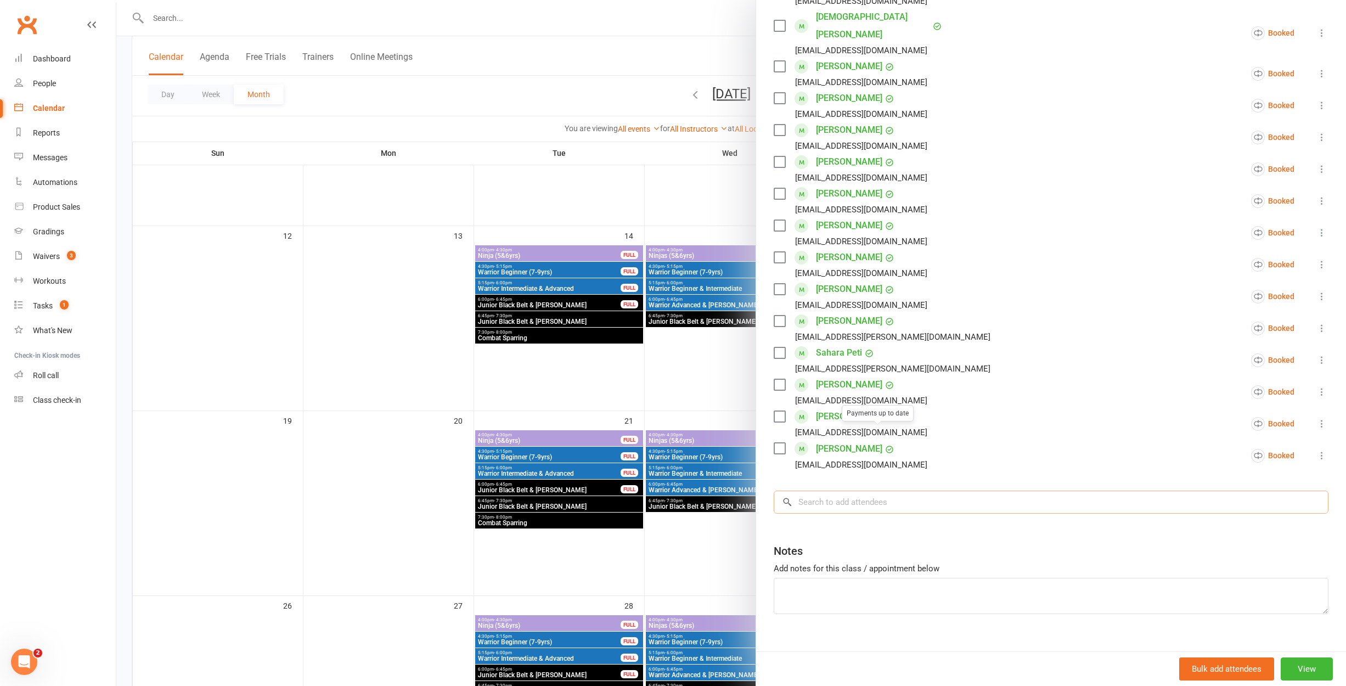
click at [859, 490] on input "search" at bounding box center [1051, 501] width 555 height 23
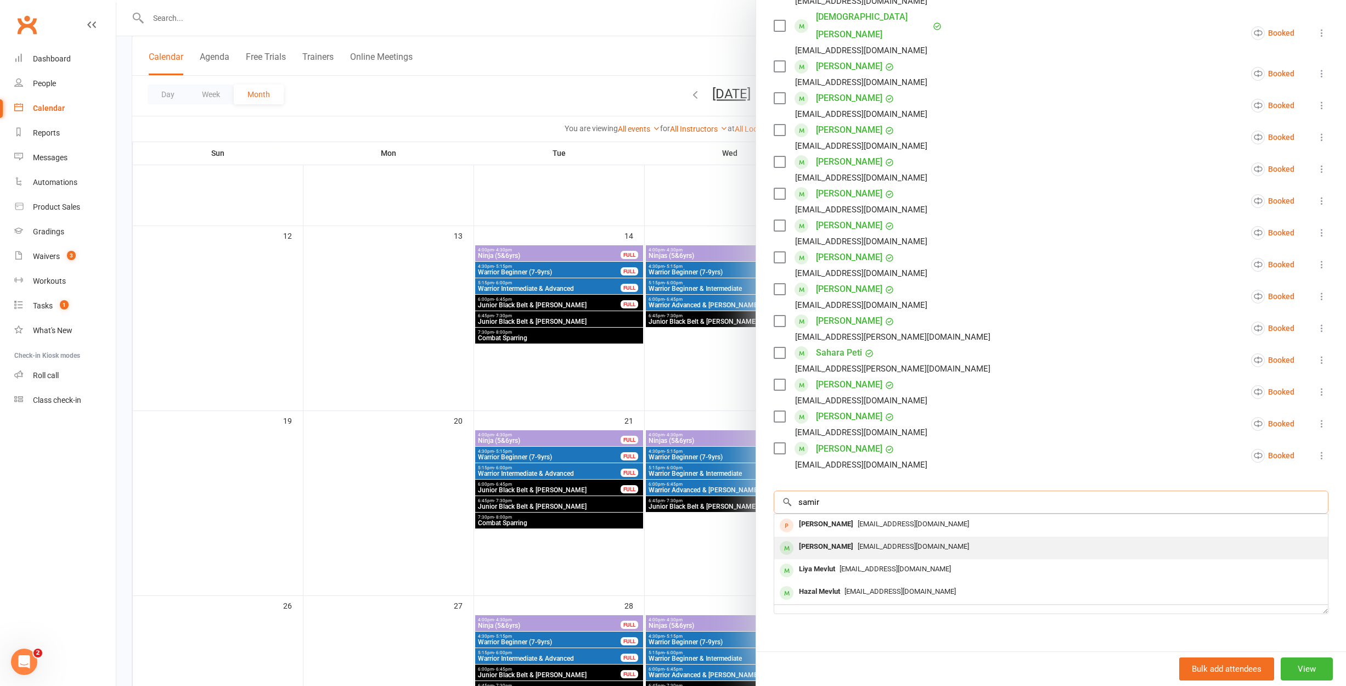
type input "samir"
click at [805, 539] on div "[PERSON_NAME]" at bounding box center [825, 547] width 63 height 16
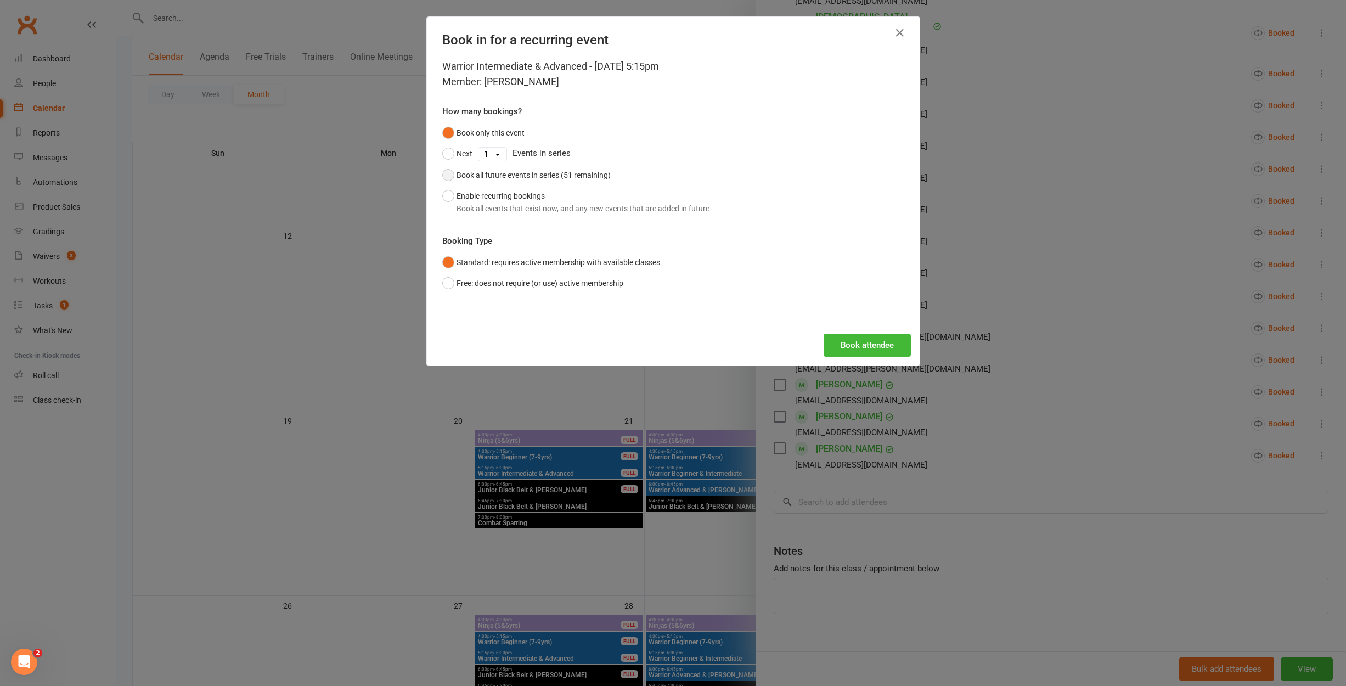
click at [459, 172] on div "Book all future events in series (51 remaining)" at bounding box center [533, 175] width 154 height 12
click at [839, 343] on button "Book attendee" at bounding box center [867, 345] width 87 height 23
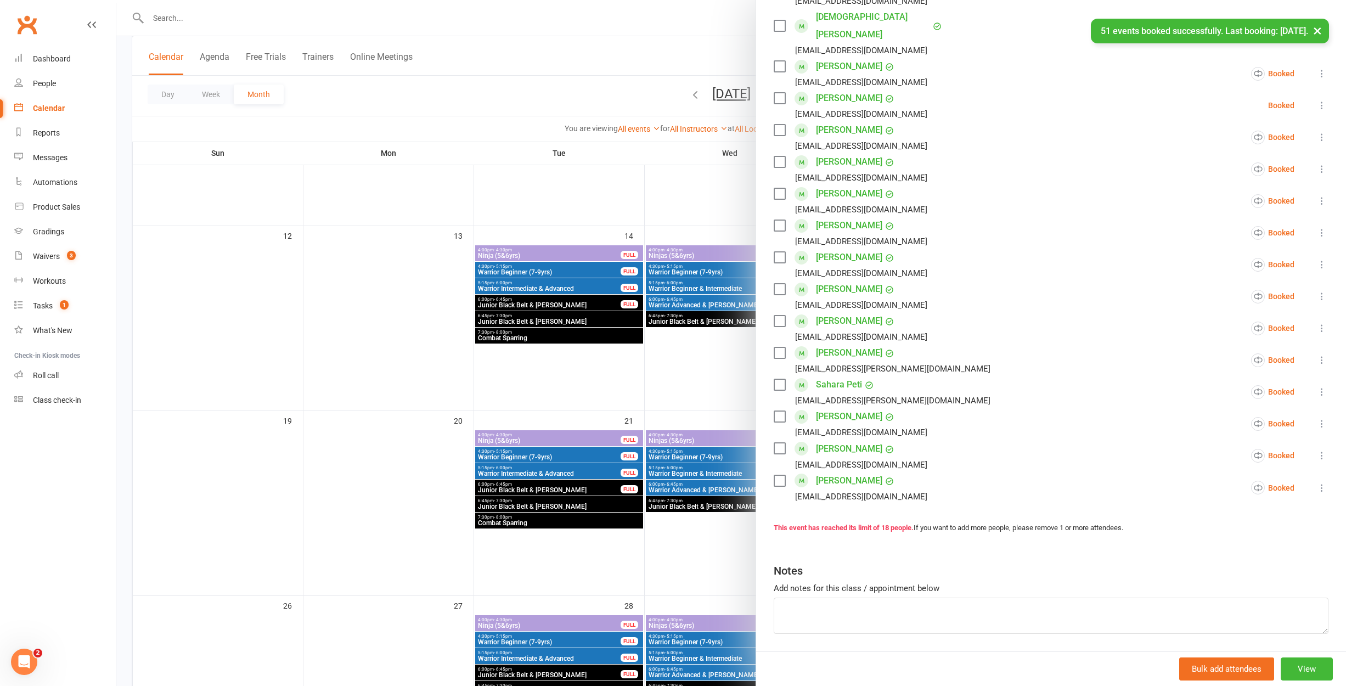
click at [679, 337] on div at bounding box center [730, 343] width 1229 height 686
